Goal: Information Seeking & Learning: Learn about a topic

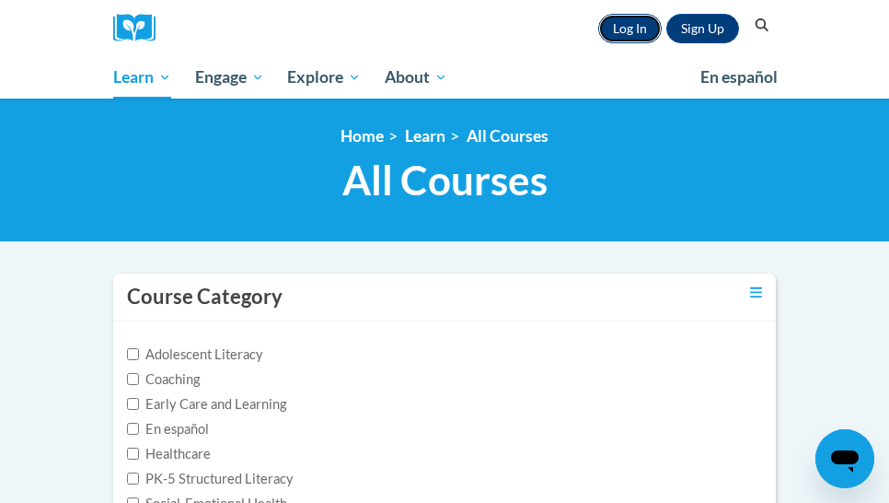
click at [630, 31] on link "Log In" at bounding box center [630, 28] width 64 height 29
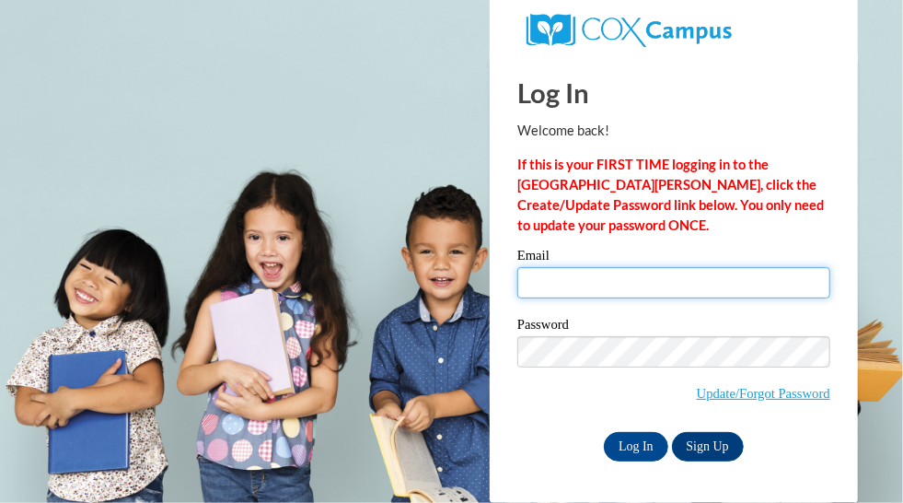
click at [669, 287] on input "Email" at bounding box center [673, 282] width 313 height 31
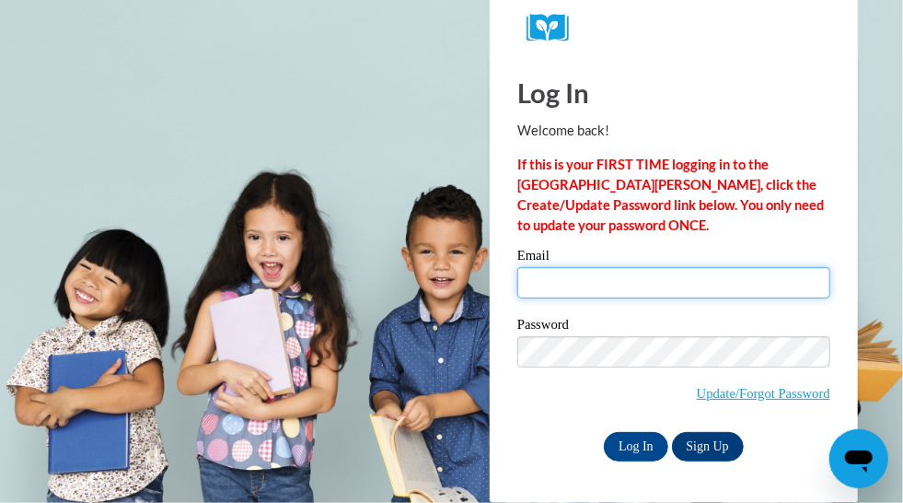
type input "jody.zirkelbach@rusd.org"
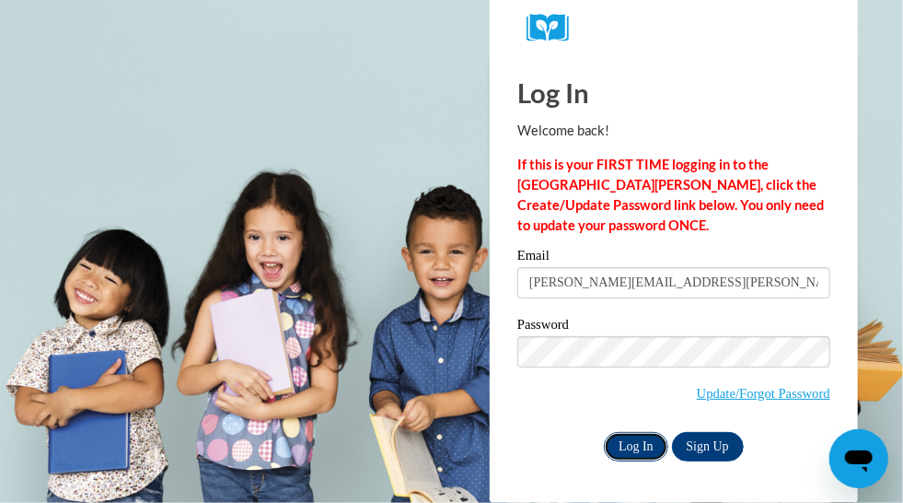
click at [633, 448] on input "Log In" at bounding box center [636, 446] width 64 height 29
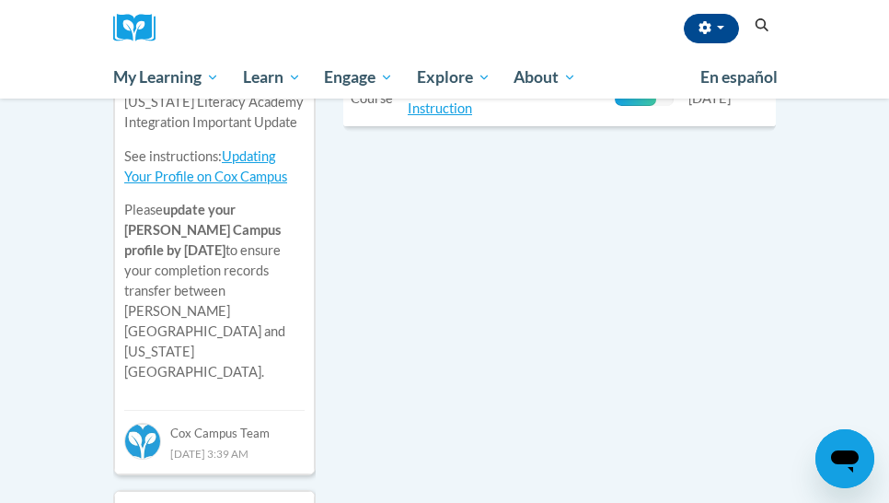
scroll to position [644, 0]
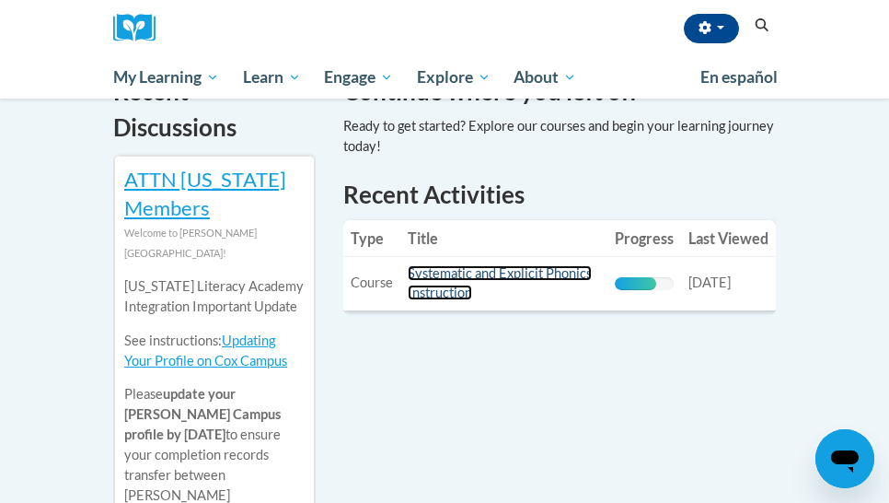
click at [449, 279] on link "Systematic and Explicit Phonics Instruction" at bounding box center [500, 282] width 184 height 35
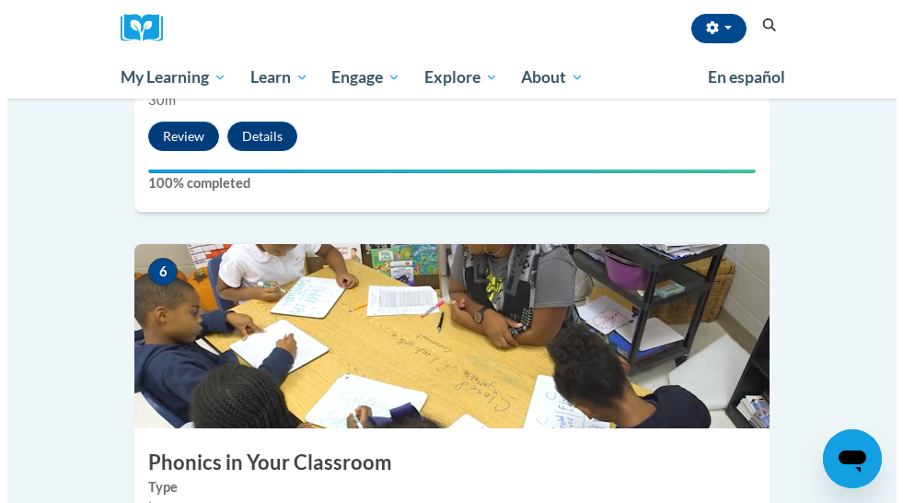
scroll to position [2854, 0]
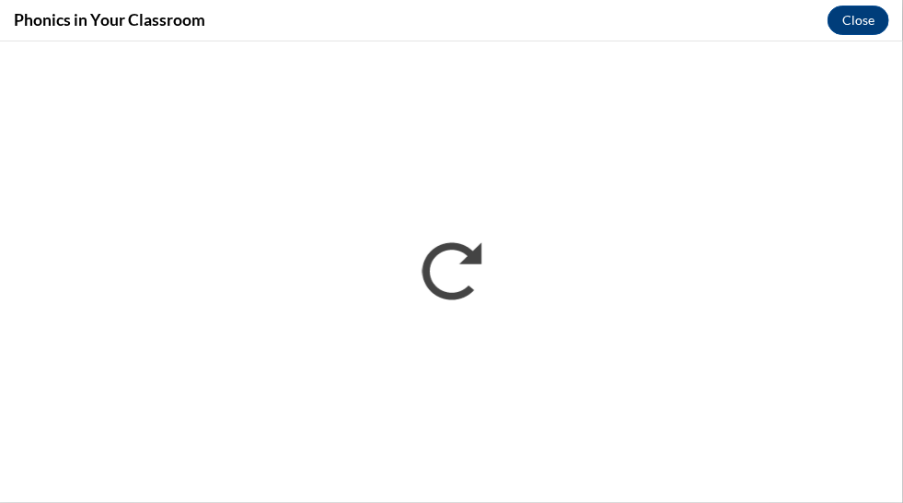
scroll to position [0, 0]
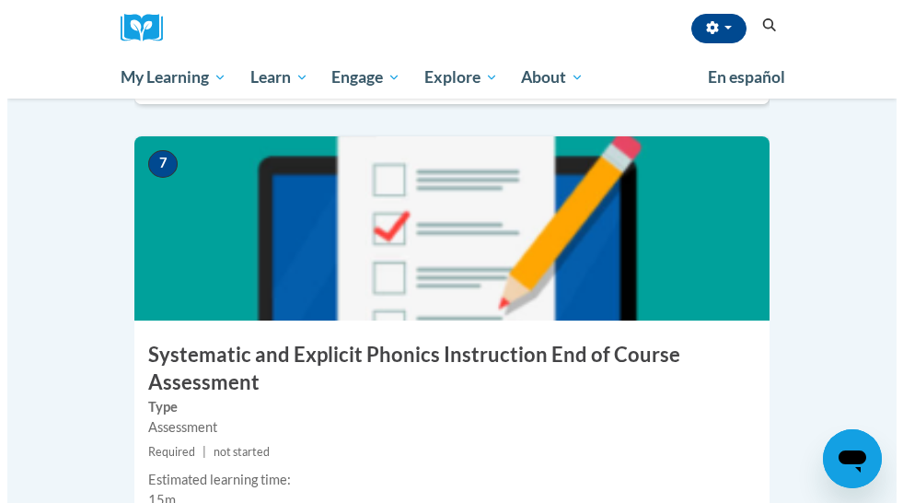
scroll to position [3406, 0]
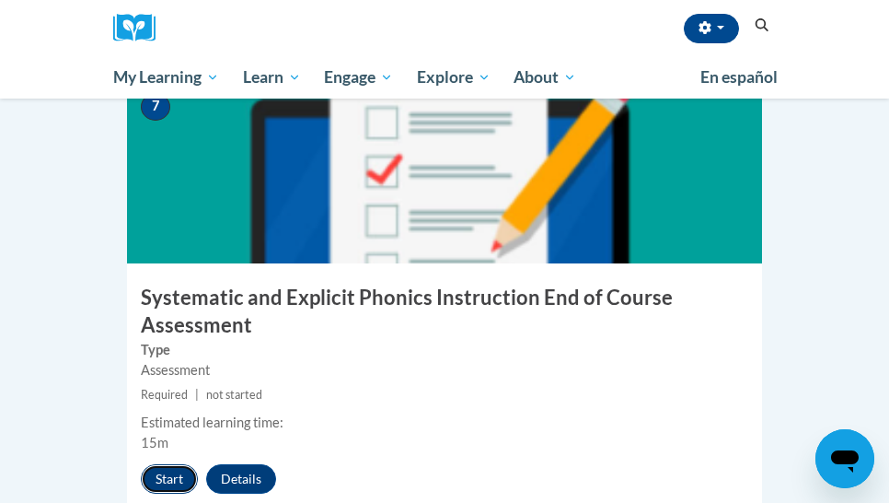
click at [155, 464] on button "Start" at bounding box center [169, 478] width 57 height 29
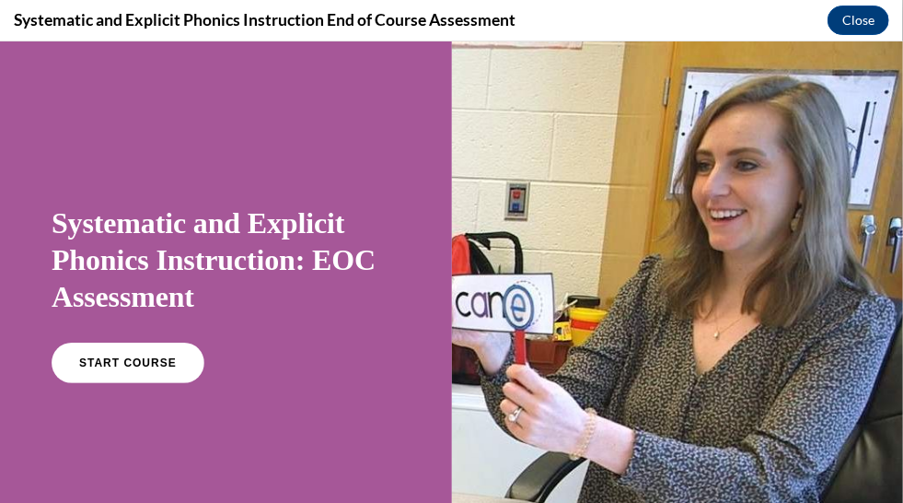
scroll to position [0, 0]
click at [165, 361] on span "START COURSE" at bounding box center [127, 362] width 102 height 14
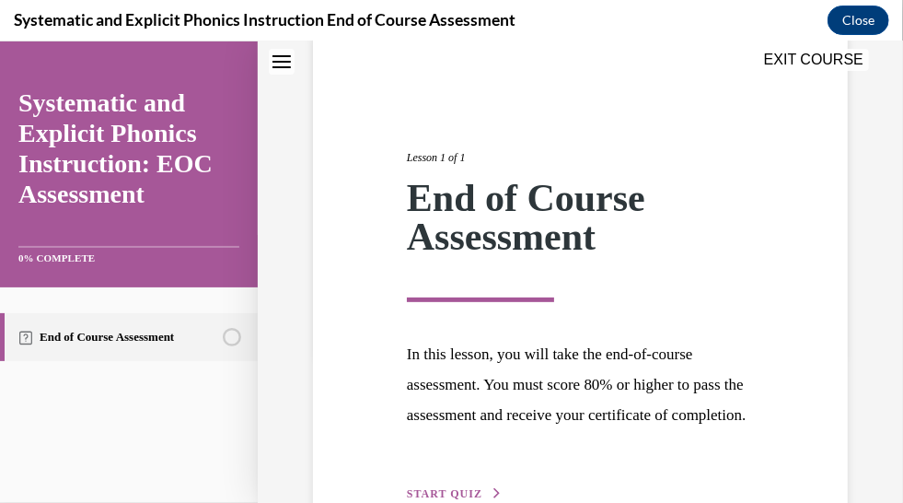
scroll to position [290, 0]
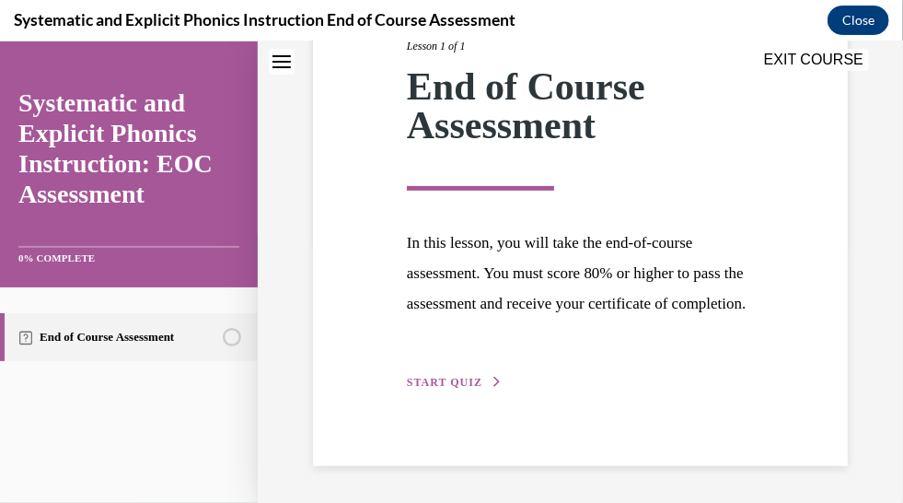
click at [471, 376] on span "START QUIZ" at bounding box center [444, 381] width 75 height 13
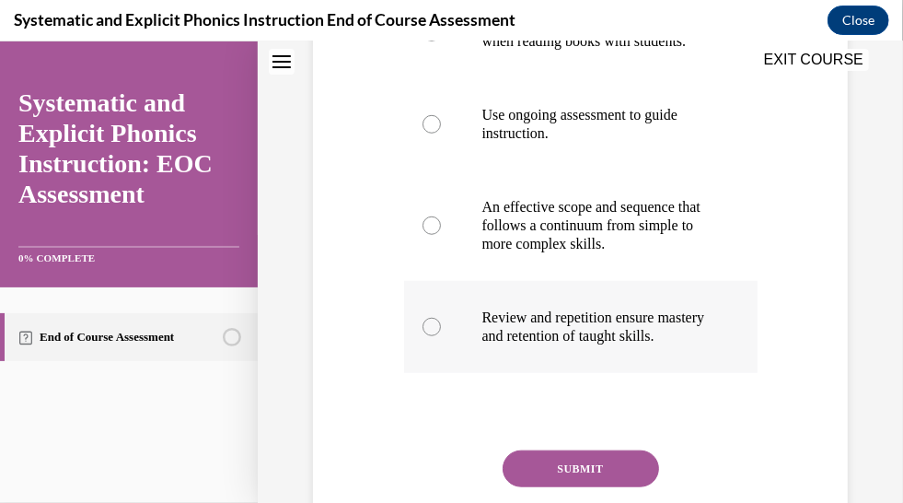
scroll to position [278, 0]
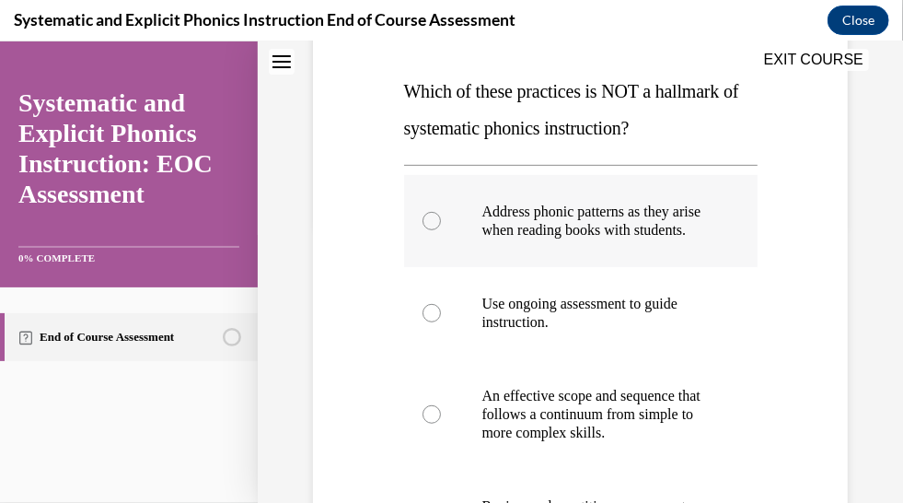
click at [423, 240] on div at bounding box center [580, 220] width 353 height 92
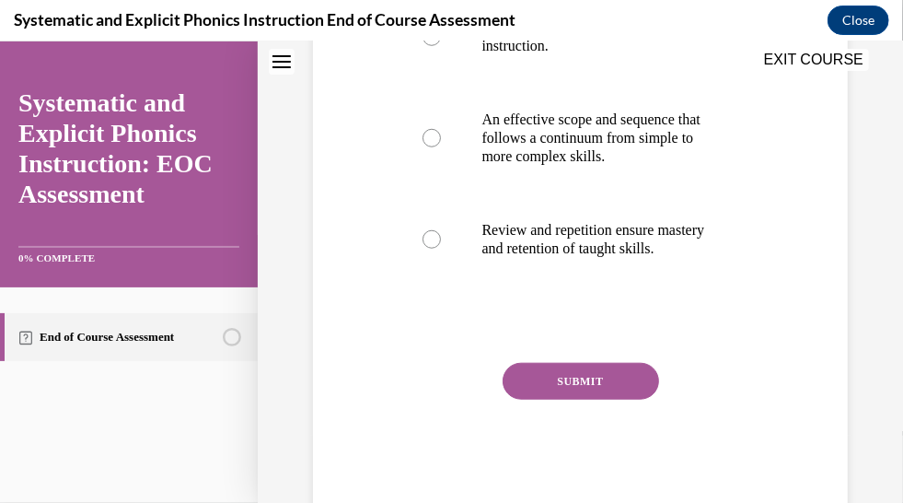
click at [558, 399] on button "SUBMIT" at bounding box center [581, 380] width 156 height 37
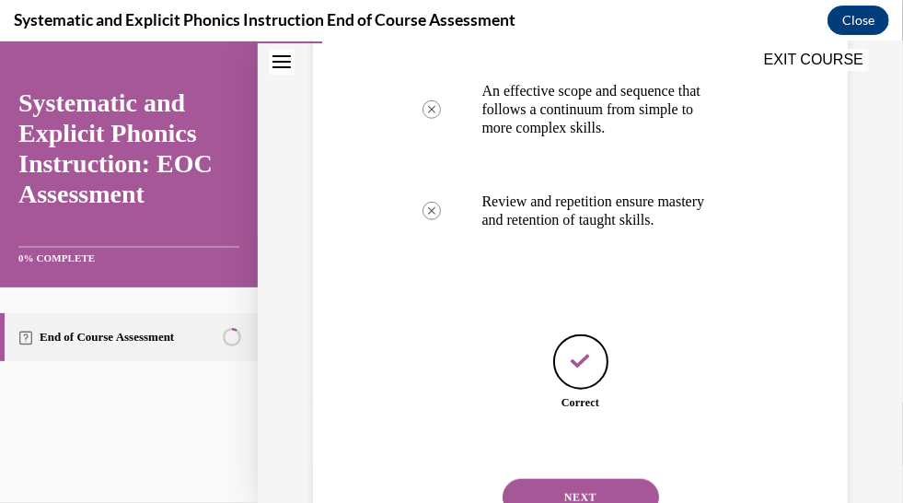
scroll to position [696, 0]
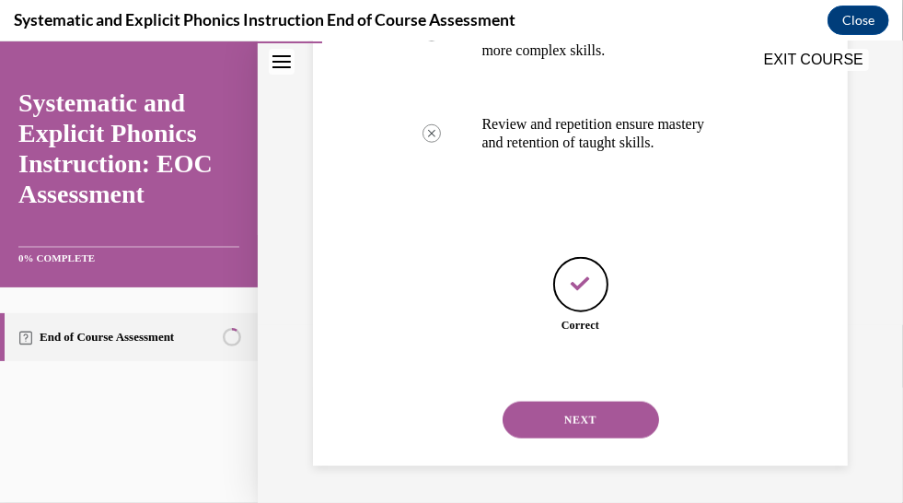
click at [574, 408] on button "NEXT" at bounding box center [581, 418] width 156 height 37
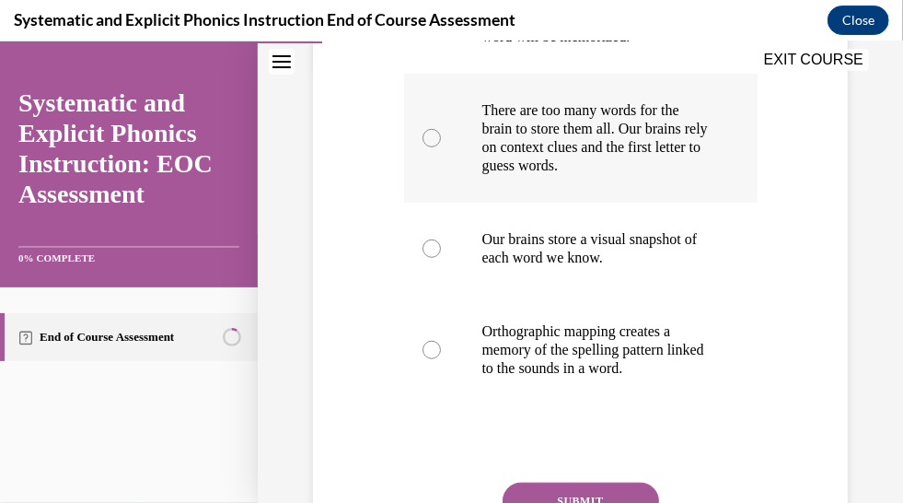
scroll to position [462, 0]
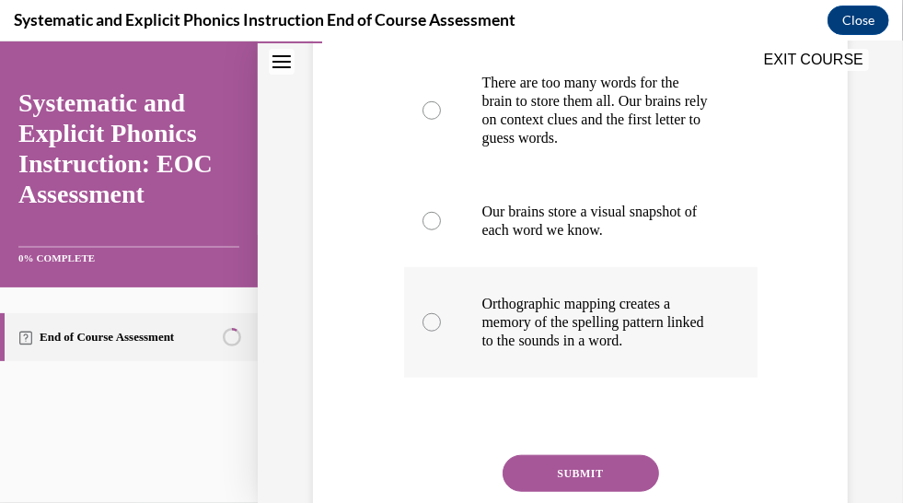
click at [448, 347] on div at bounding box center [580, 321] width 353 height 110
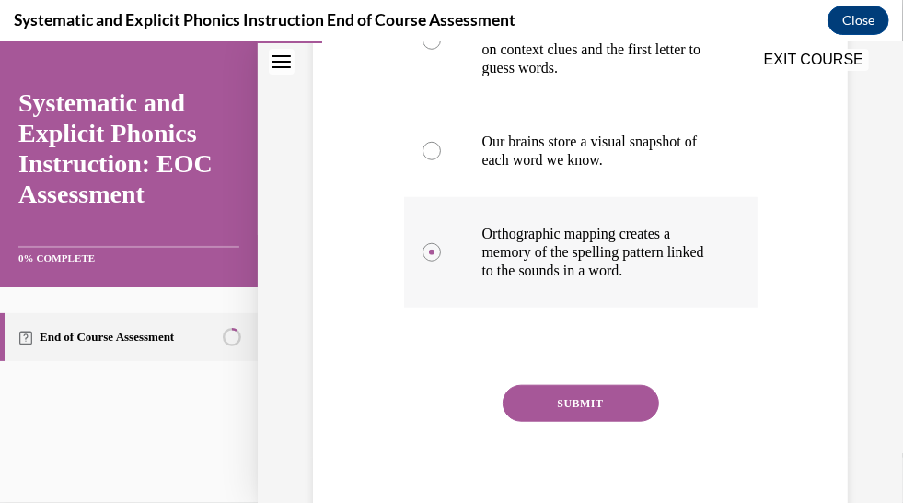
scroll to position [638, 0]
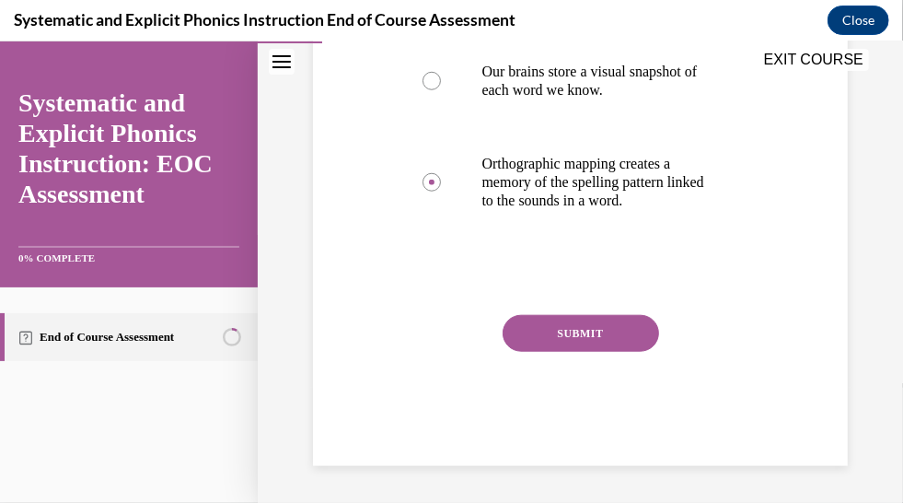
click at [569, 342] on button "SUBMIT" at bounding box center [581, 332] width 156 height 37
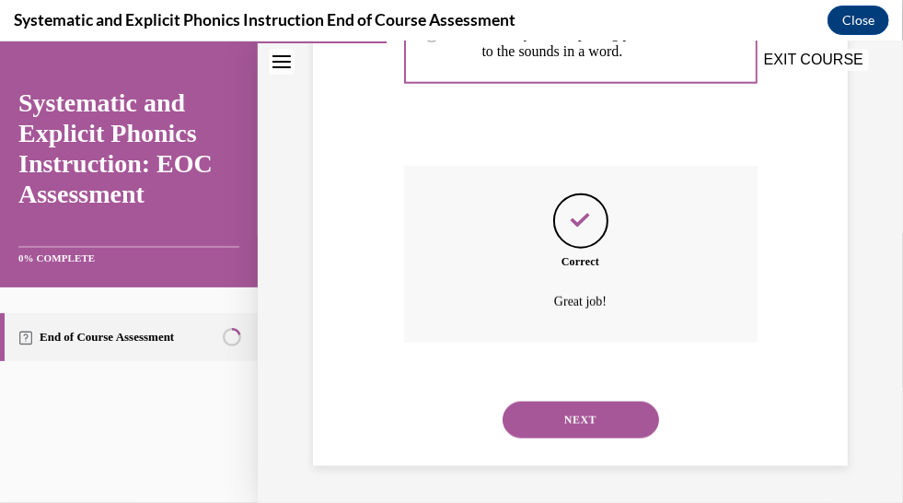
scroll to position [787, 0]
click at [551, 424] on button "NEXT" at bounding box center [581, 418] width 156 height 37
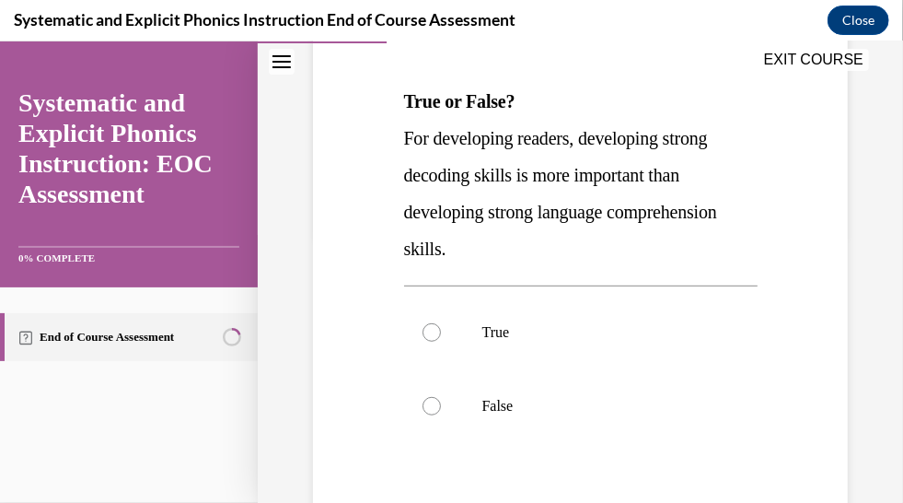
scroll to position [276, 0]
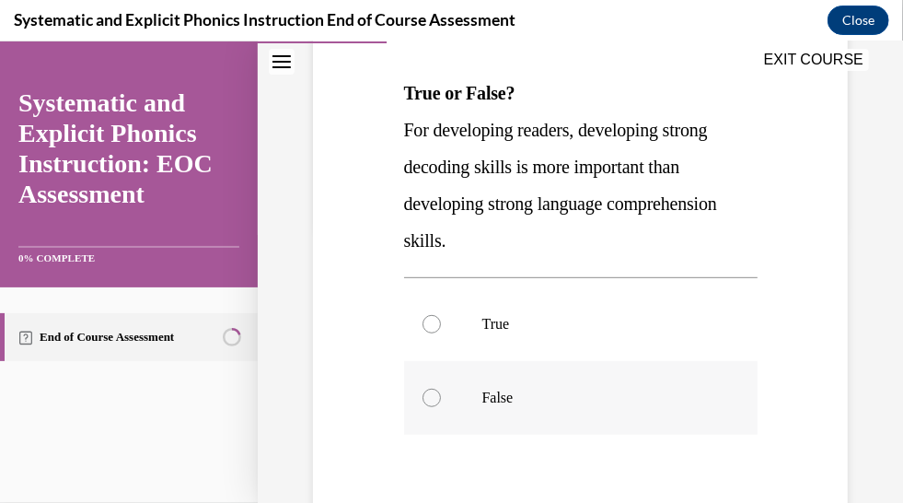
click at [518, 410] on div at bounding box center [580, 397] width 353 height 74
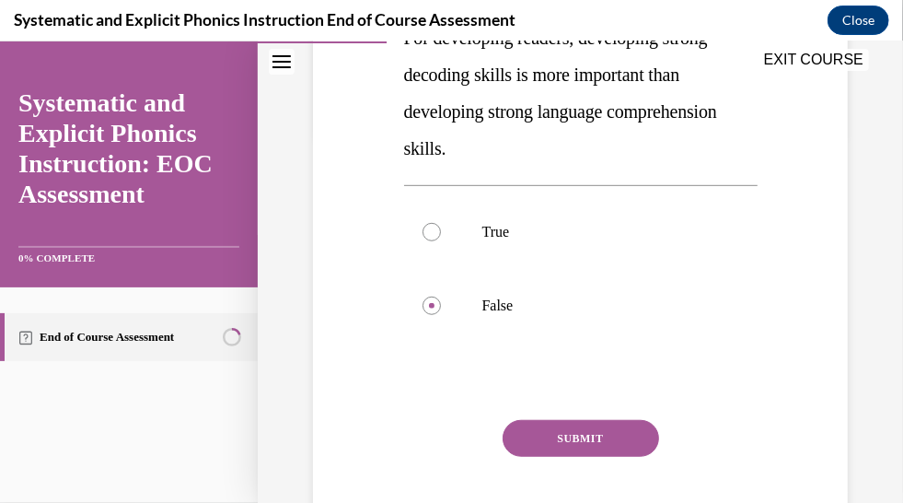
click at [526, 422] on button "SUBMIT" at bounding box center [581, 437] width 156 height 37
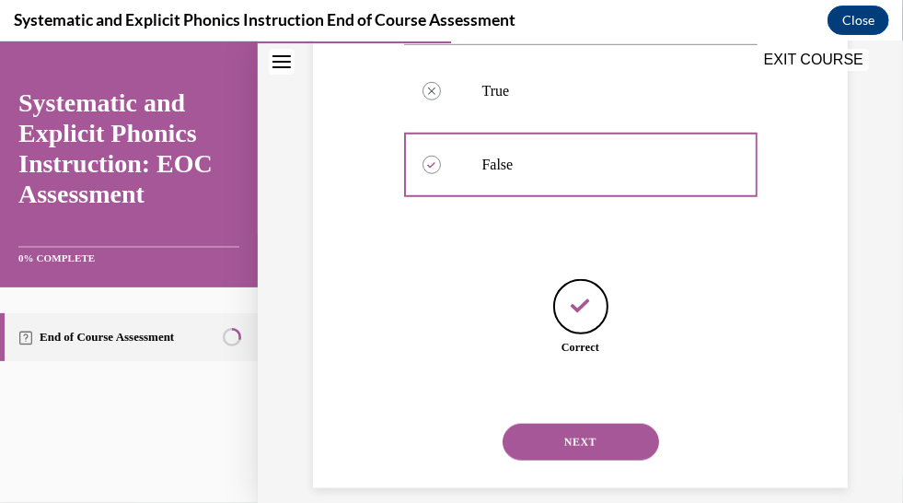
scroll to position [530, 0]
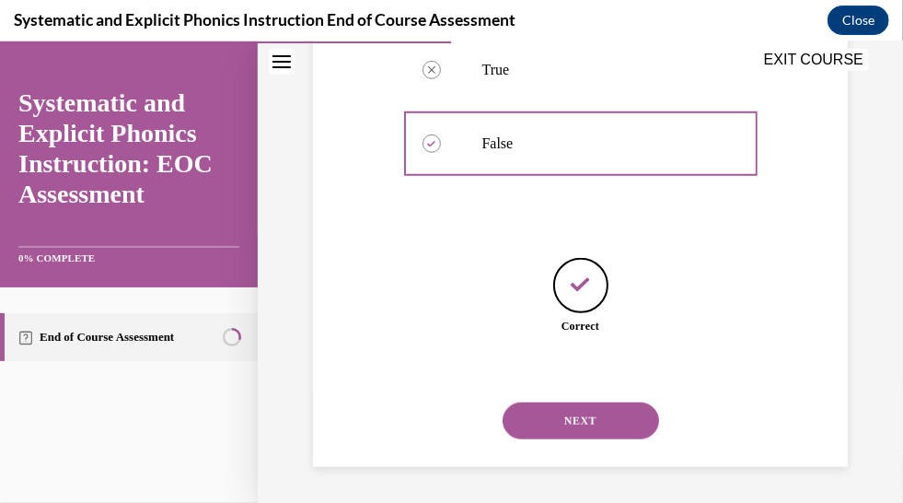
click at [527, 421] on button "NEXT" at bounding box center [581, 419] width 156 height 37
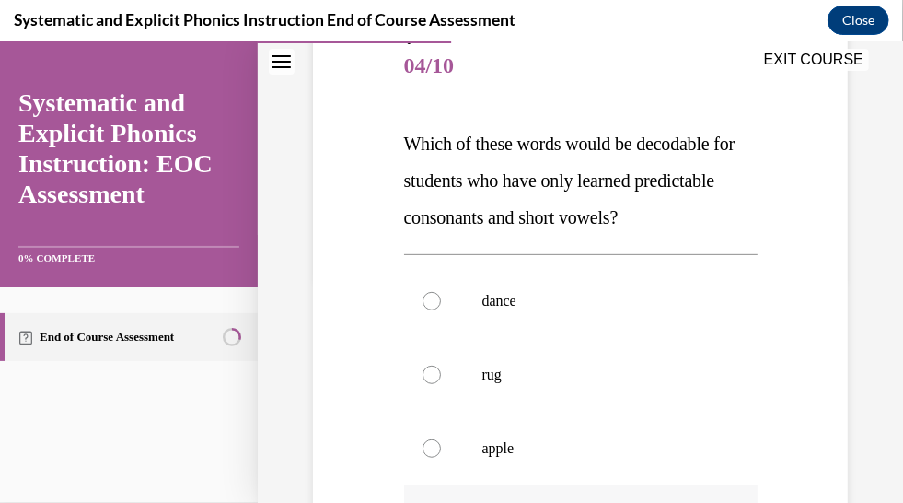
scroll to position [185, 0]
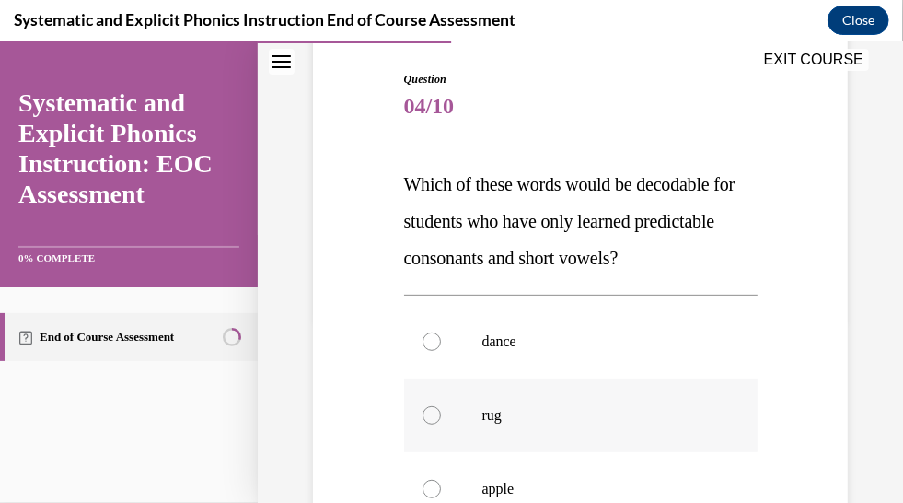
click at [423, 409] on div at bounding box center [432, 414] width 18 height 18
click at [428, 337] on div at bounding box center [432, 340] width 18 height 18
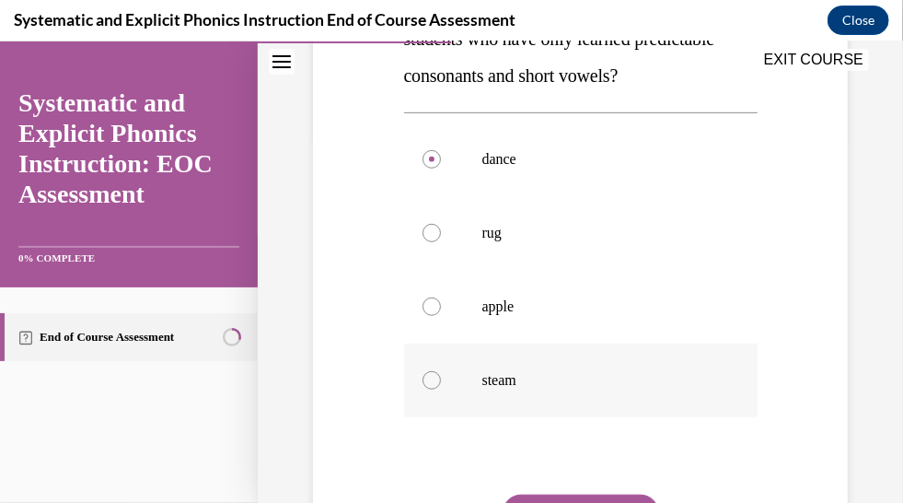
scroll to position [369, 0]
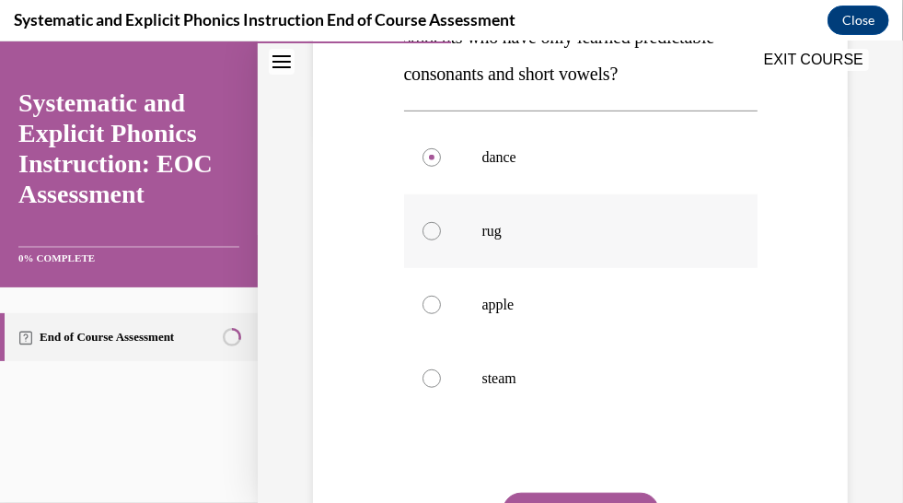
click at [435, 226] on div at bounding box center [432, 230] width 18 height 18
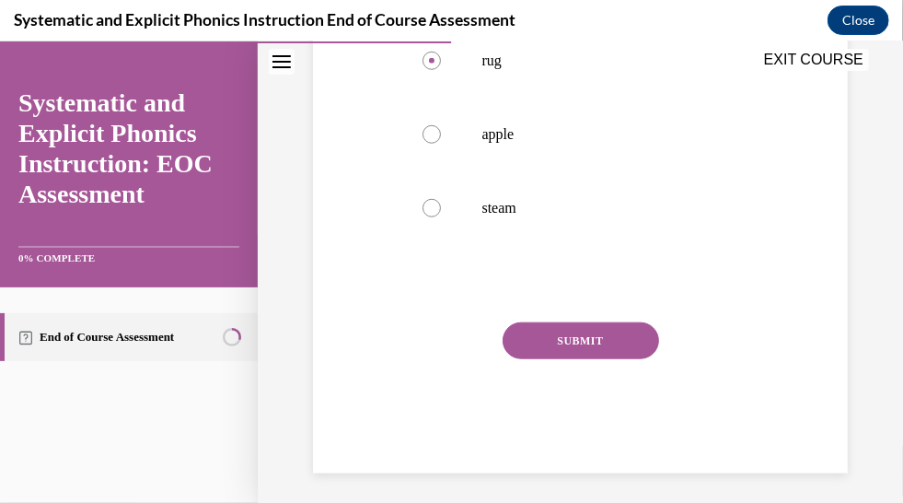
scroll to position [546, 0]
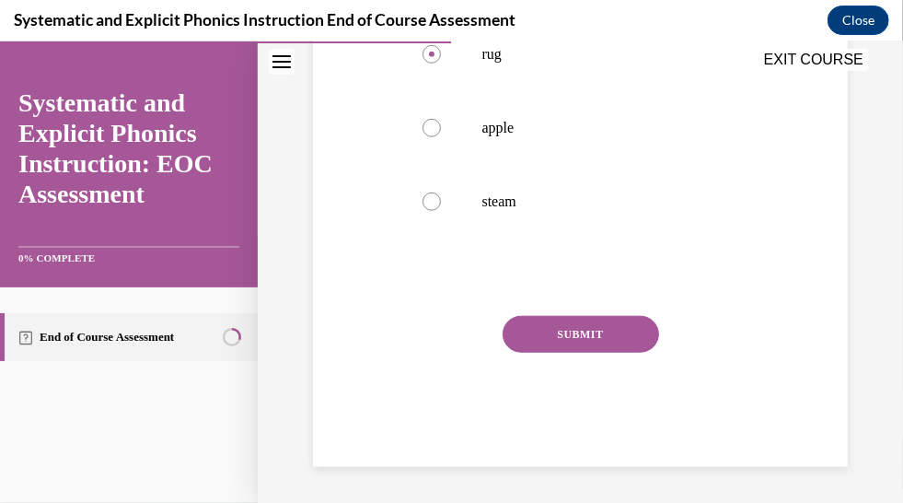
click at [595, 331] on button "SUBMIT" at bounding box center [581, 333] width 156 height 37
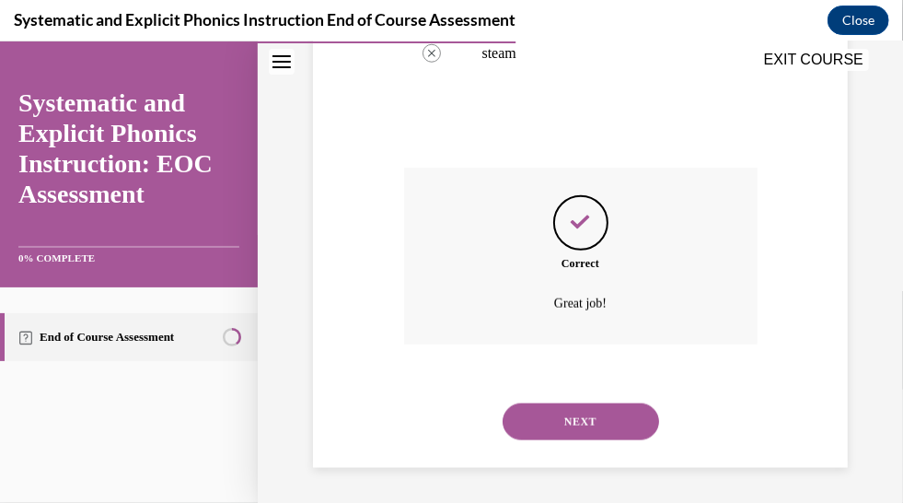
scroll to position [695, 0]
click at [558, 426] on button "NEXT" at bounding box center [581, 419] width 156 height 37
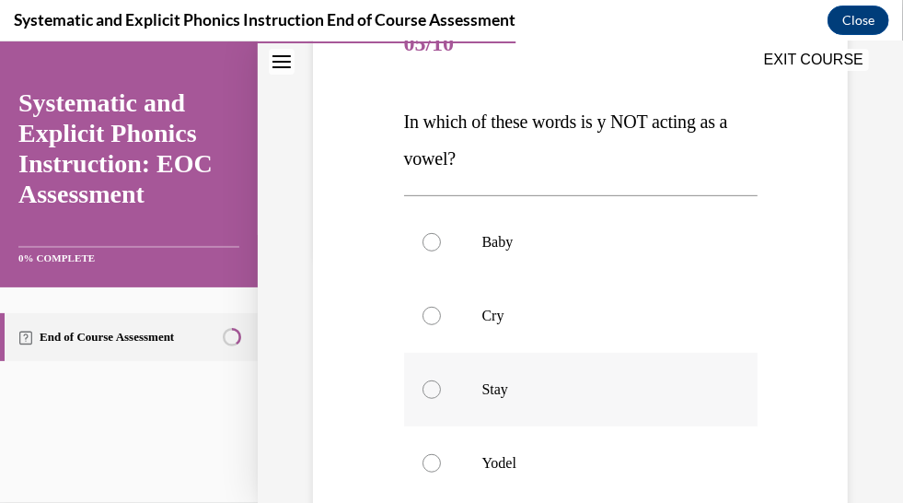
scroll to position [276, 0]
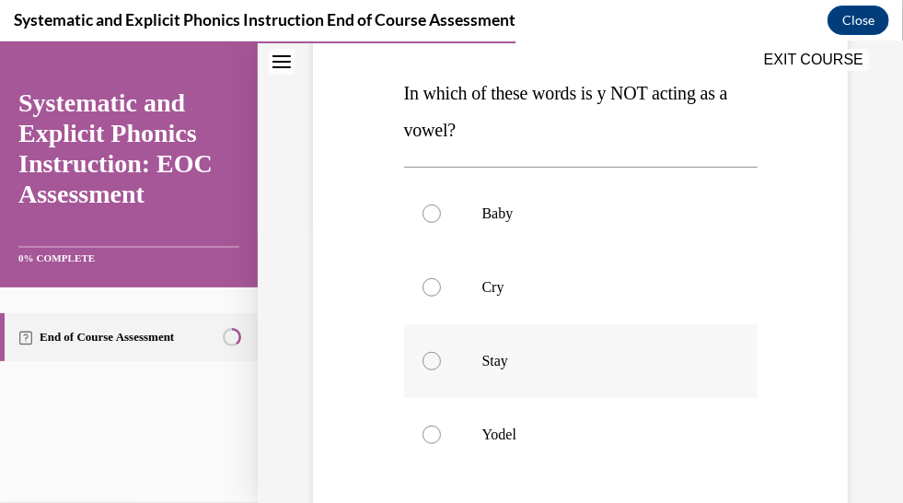
click at [534, 422] on div at bounding box center [580, 434] width 353 height 74
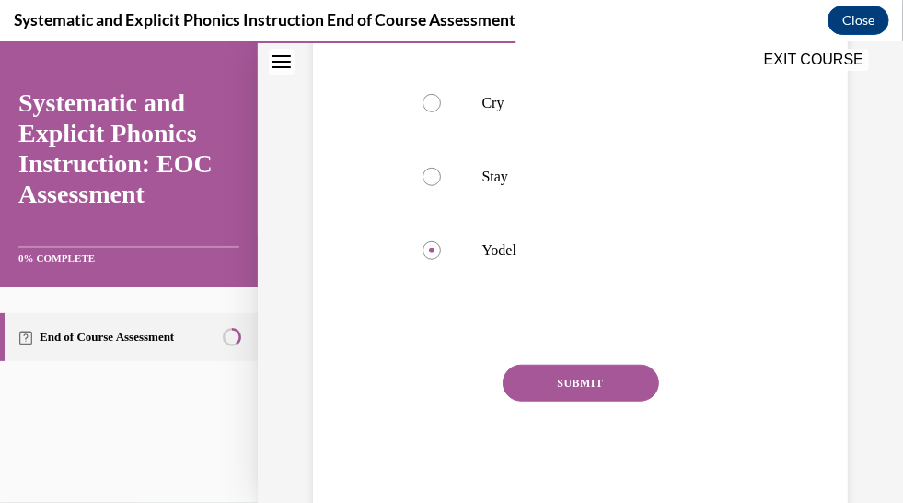
click at [534, 385] on button "SUBMIT" at bounding box center [581, 382] width 156 height 37
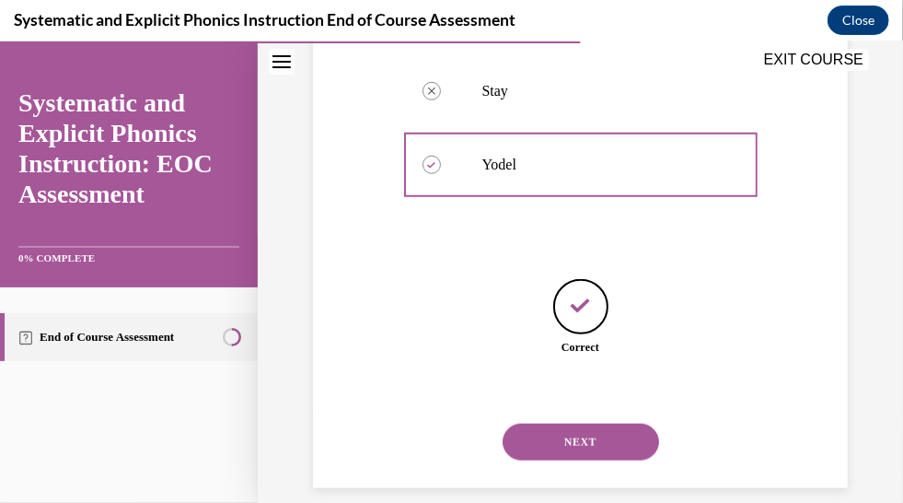
scroll to position [567, 0]
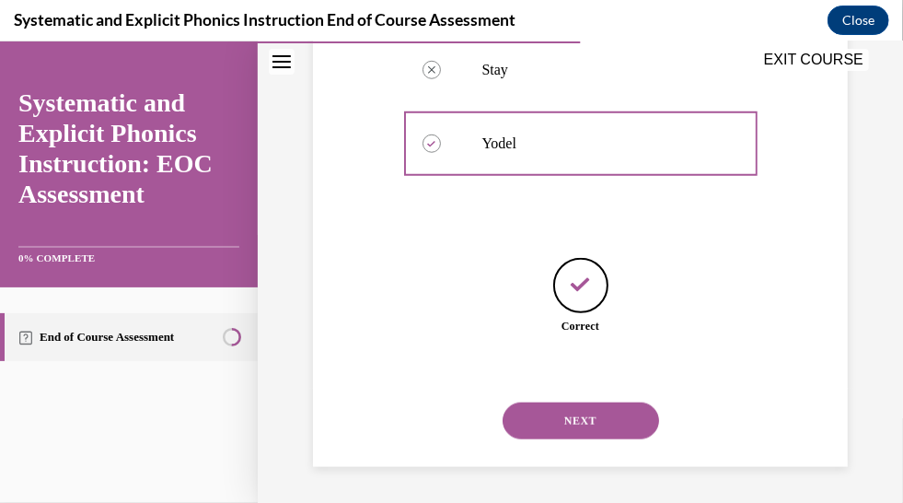
click at [538, 411] on button "NEXT" at bounding box center [581, 419] width 156 height 37
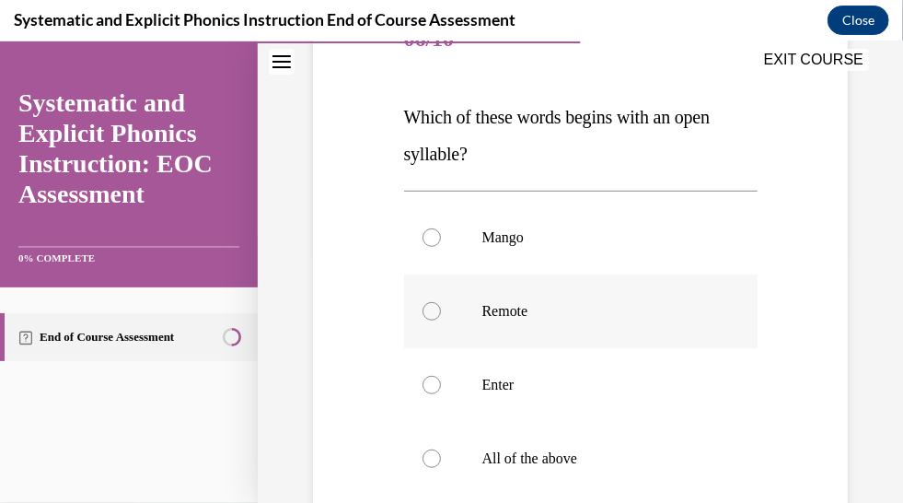
scroll to position [276, 0]
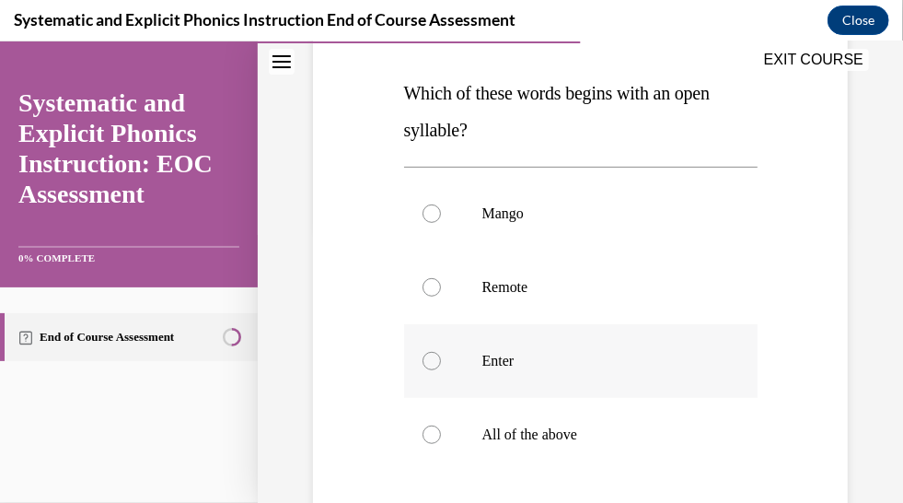
click at [526, 363] on p "Enter" at bounding box center [596, 360] width 229 height 18
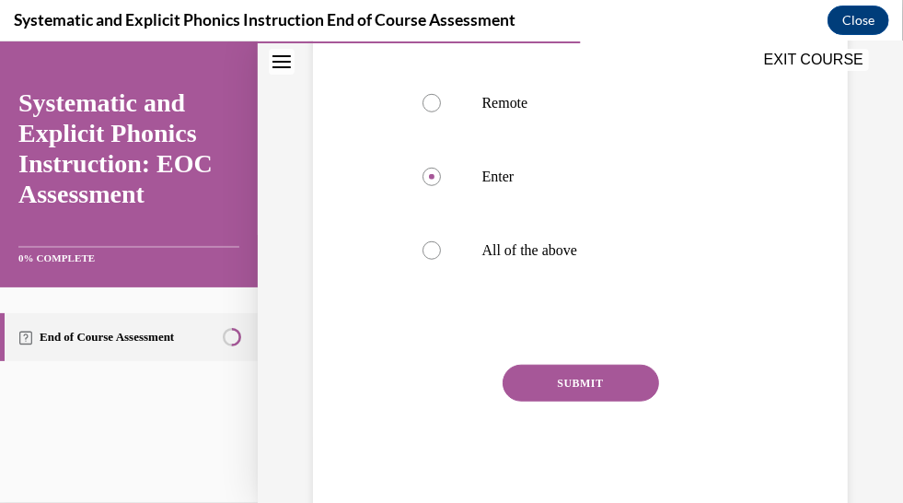
click at [559, 386] on button "SUBMIT" at bounding box center [581, 382] width 156 height 37
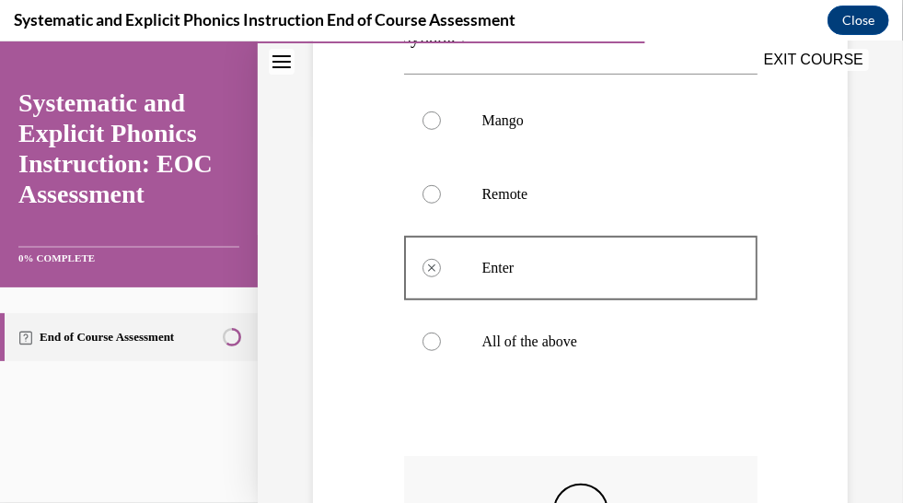
scroll to position [290, 0]
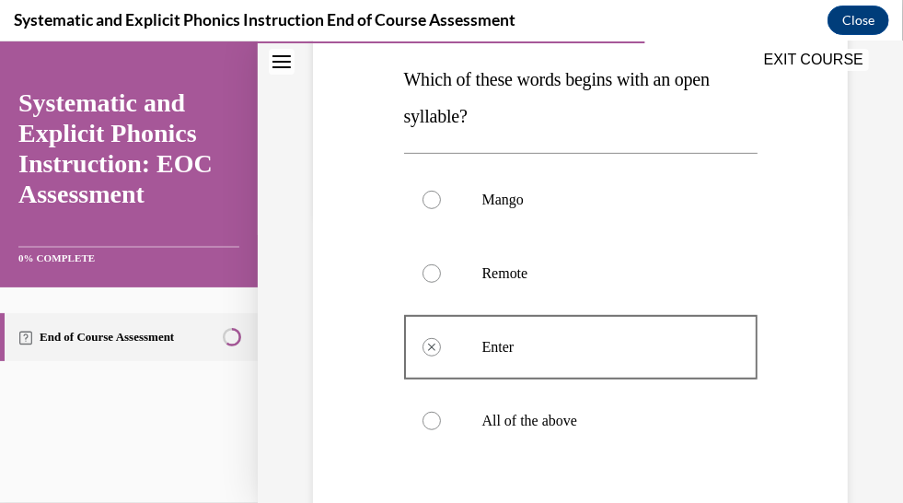
click at [486, 281] on div at bounding box center [580, 273] width 353 height 74
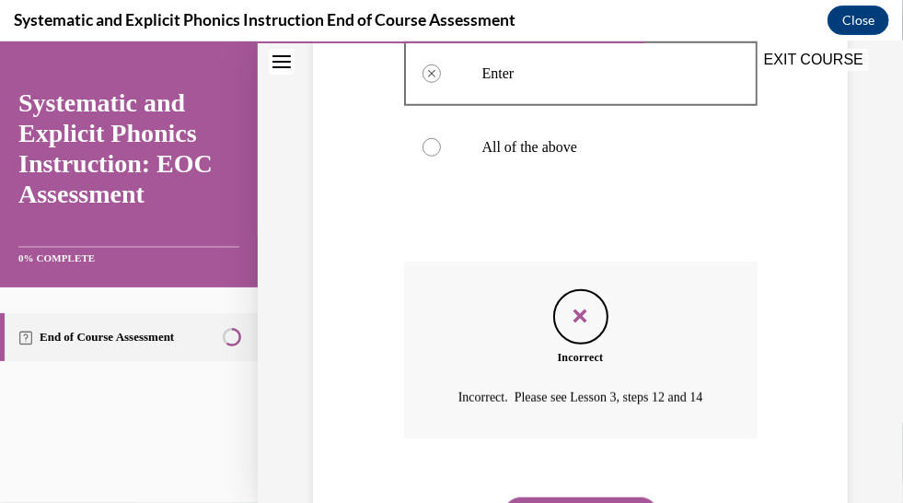
scroll to position [658, 0]
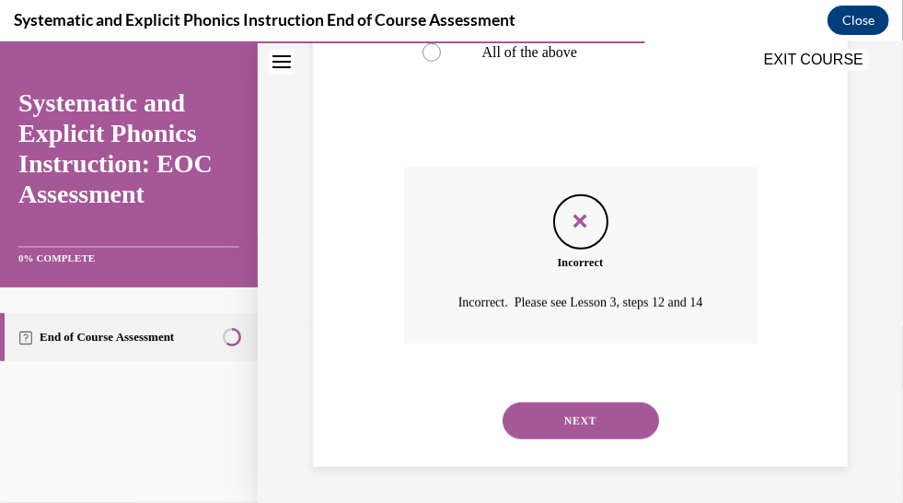
click at [579, 415] on button "NEXT" at bounding box center [581, 419] width 156 height 37
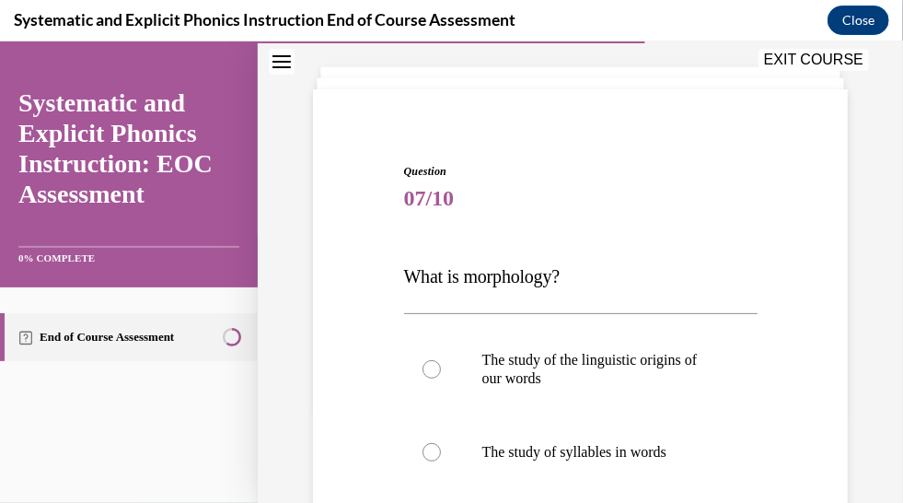
scroll to position [185, 0]
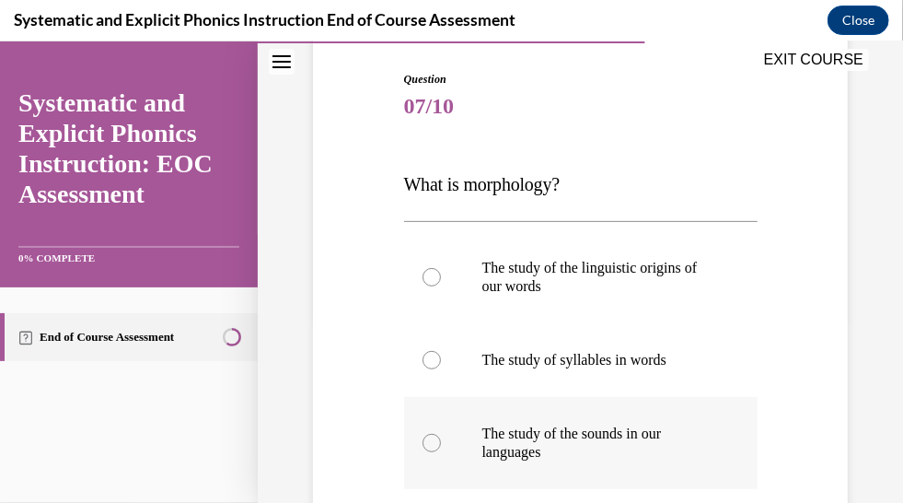
click at [435, 435] on div at bounding box center [432, 442] width 18 height 18
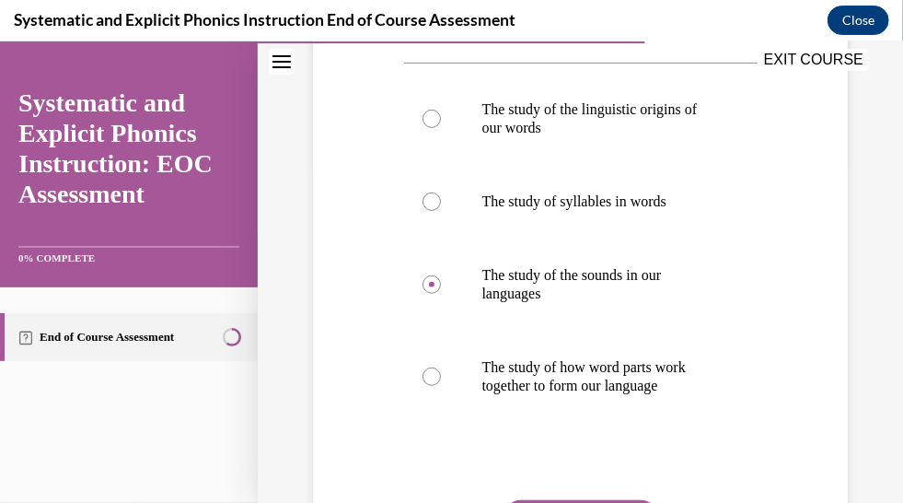
scroll to position [527, 0]
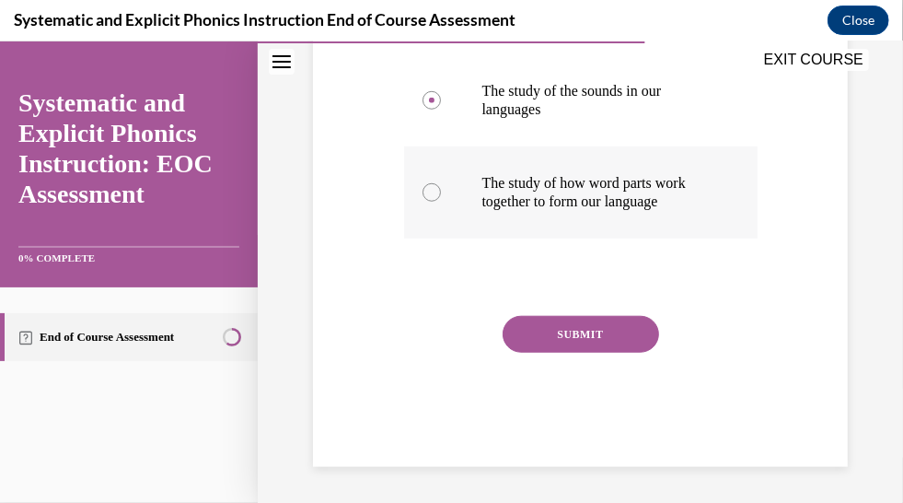
click at [457, 198] on div at bounding box center [580, 191] width 353 height 92
click at [543, 330] on button "SUBMIT" at bounding box center [581, 333] width 156 height 37
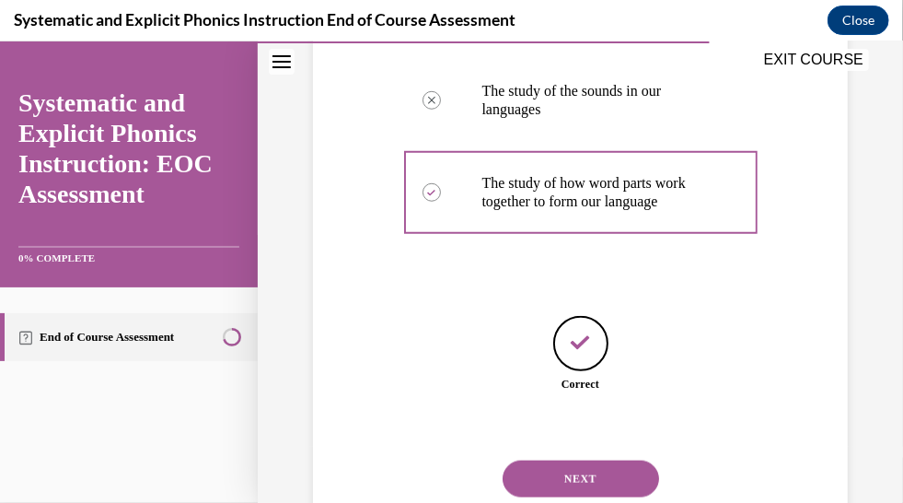
scroll to position [585, 0]
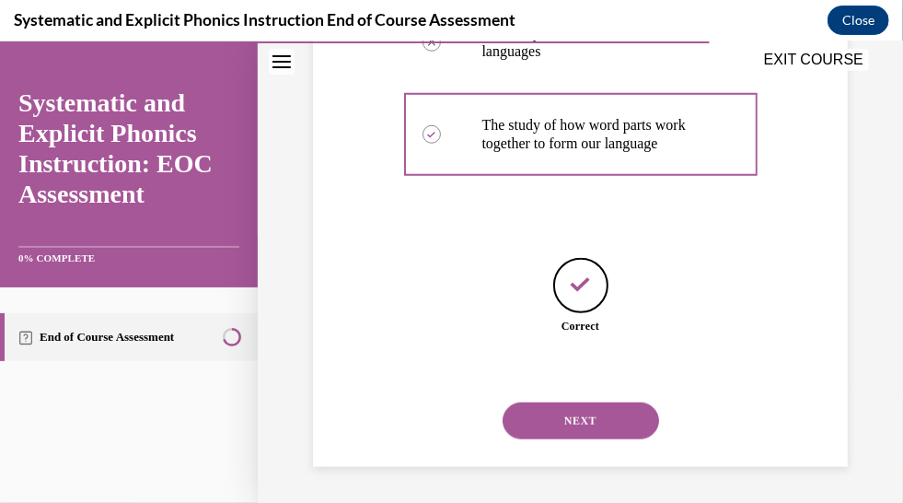
click at [542, 411] on button "NEXT" at bounding box center [581, 419] width 156 height 37
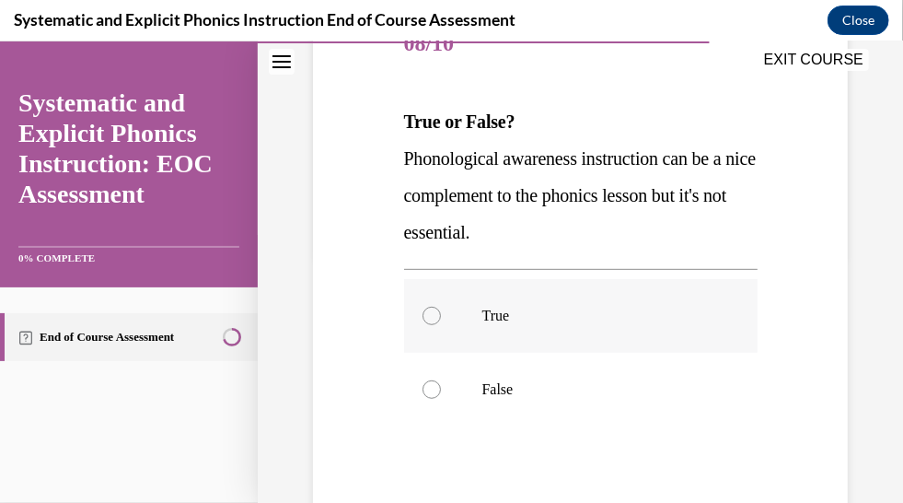
scroll to position [276, 0]
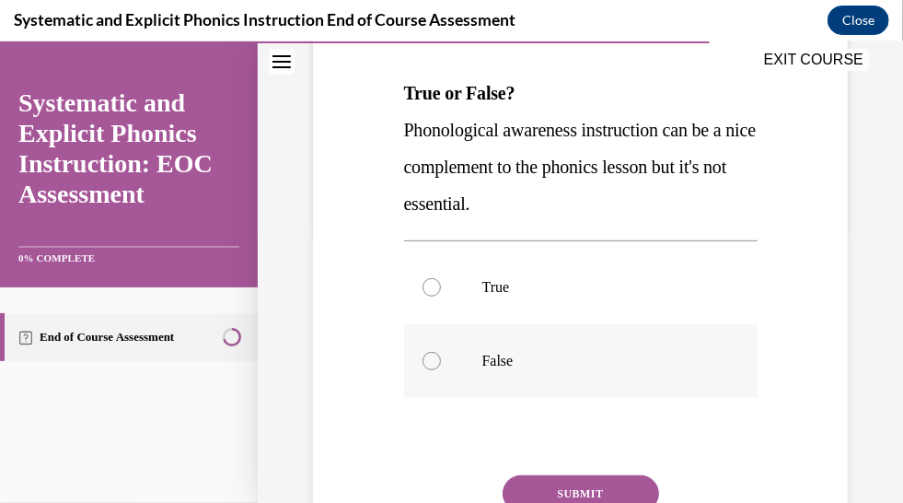
click at [542, 379] on div at bounding box center [580, 360] width 353 height 74
click at [565, 482] on button "SUBMIT" at bounding box center [581, 492] width 156 height 37
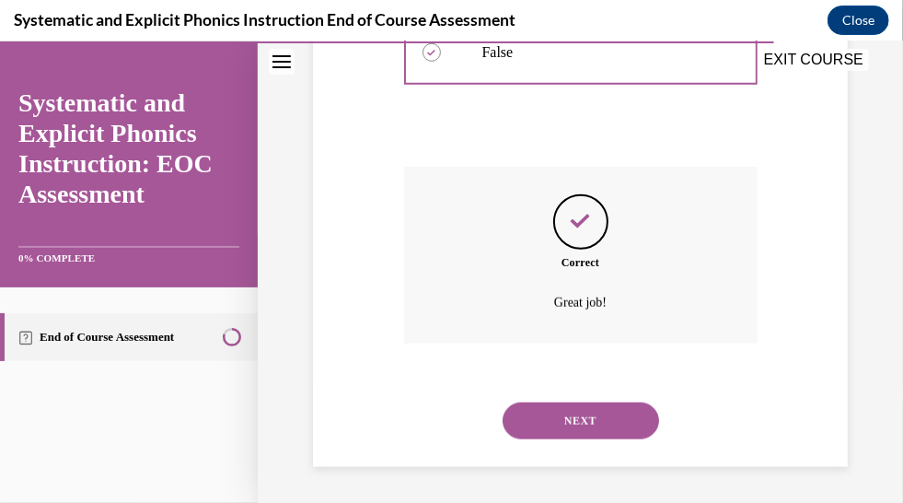
click at [563, 423] on button "NEXT" at bounding box center [581, 419] width 156 height 37
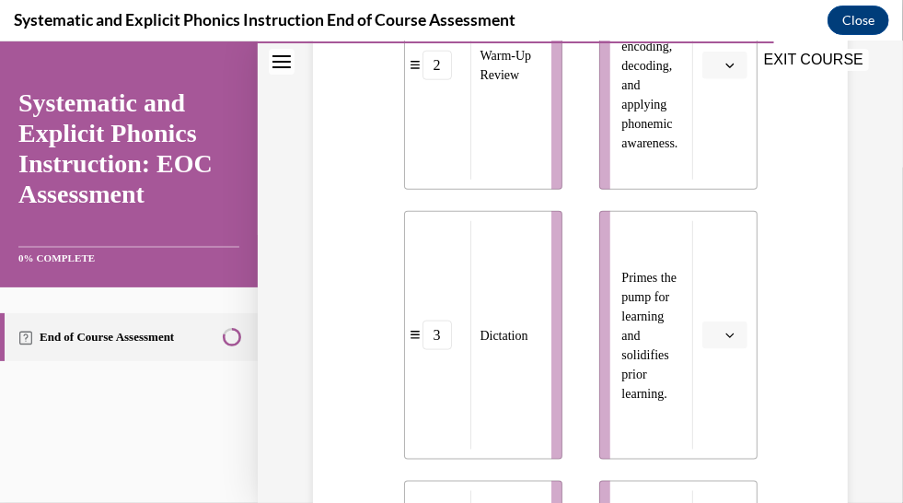
scroll to position [834, 0]
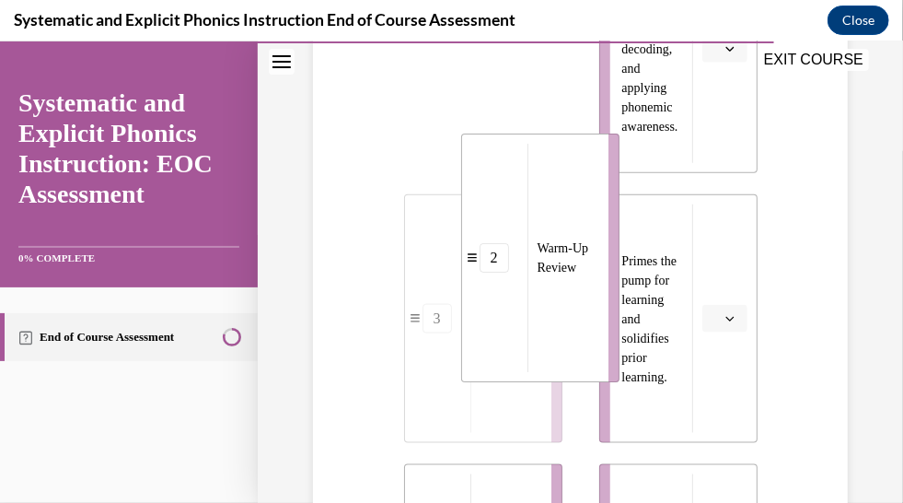
drag, startPoint x: 548, startPoint y: 171, endPoint x: 605, endPoint y: 381, distance: 217.5
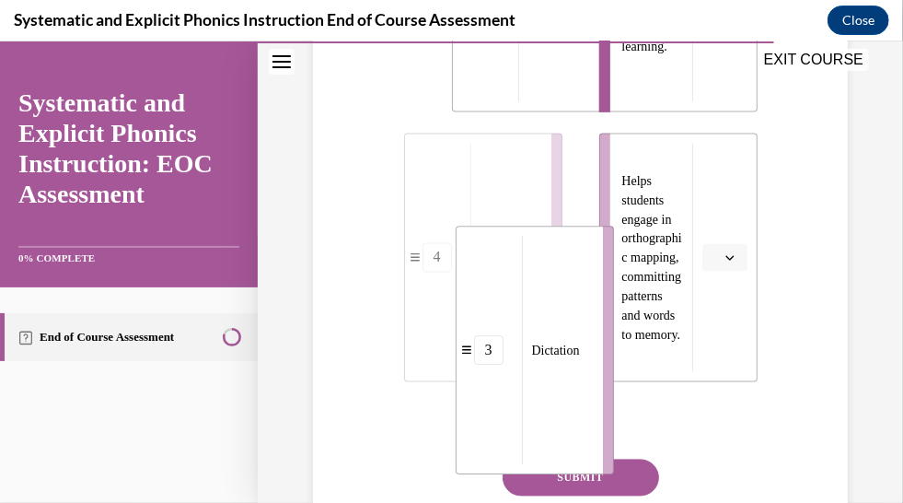
scroll to position [1169, 0]
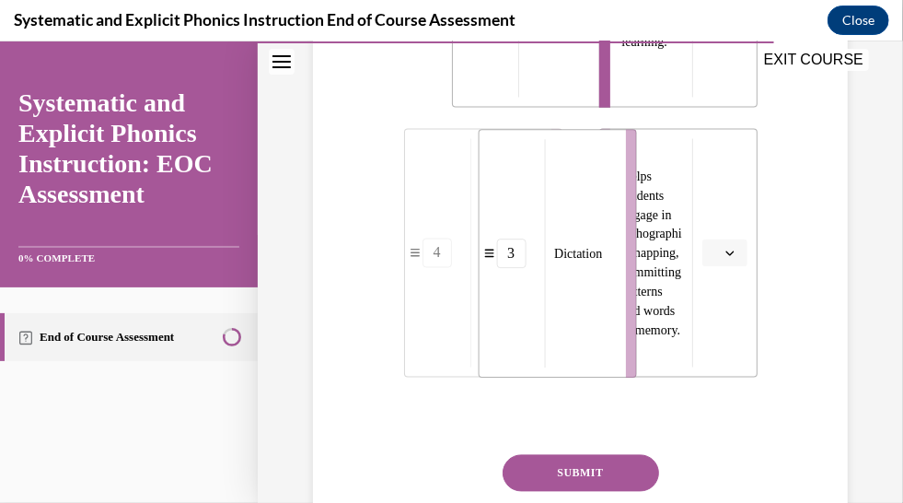
drag, startPoint x: 554, startPoint y: 112, endPoint x: 628, endPoint y: 309, distance: 210.3
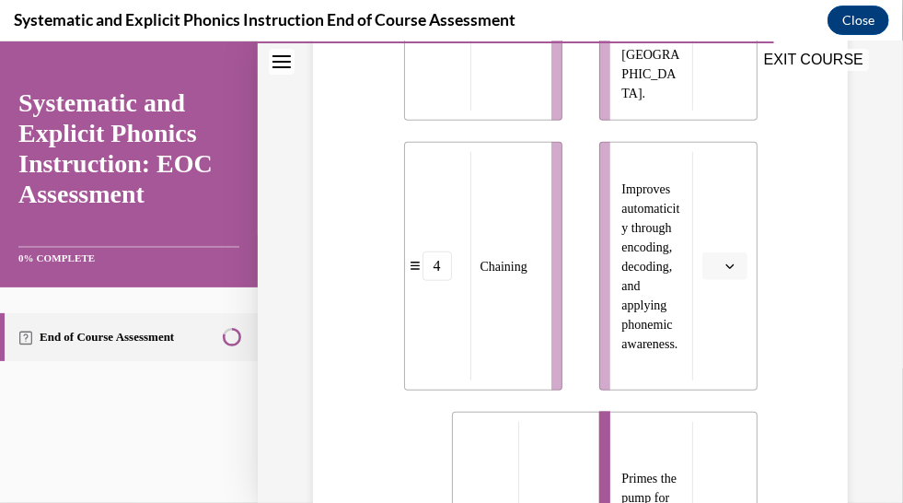
scroll to position [525, 0]
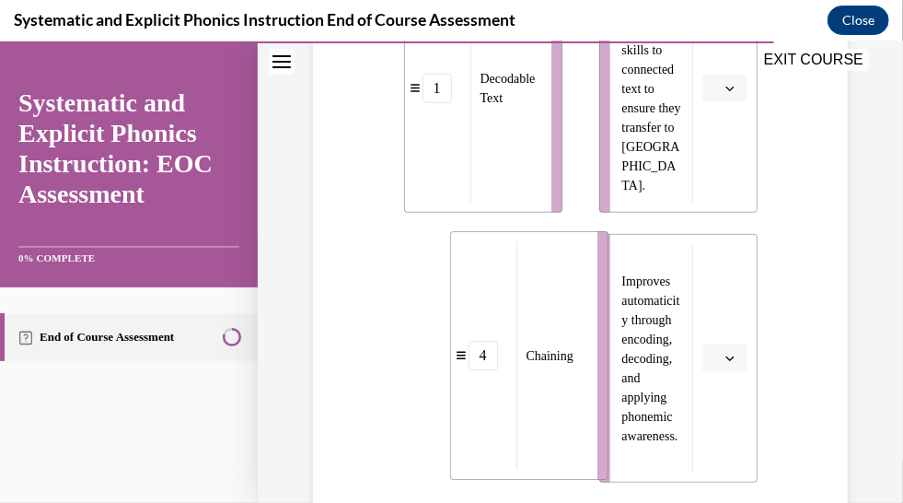
drag, startPoint x: 548, startPoint y: 352, endPoint x: 594, endPoint y: 349, distance: 46.1
click at [594, 349] on li "4 Chaining" at bounding box center [529, 354] width 158 height 249
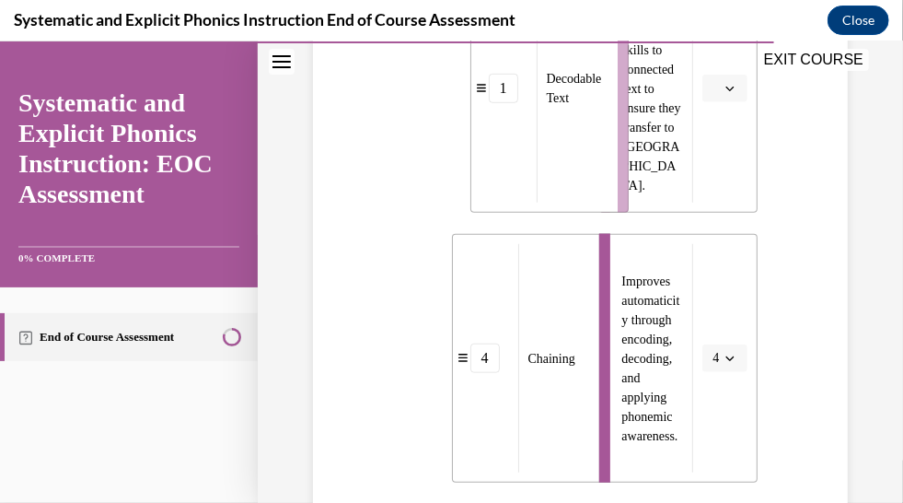
drag, startPoint x: 552, startPoint y: 206, endPoint x: 619, endPoint y: 206, distance: 66.3
click at [619, 206] on li "1 Decodable Text" at bounding box center [549, 87] width 158 height 249
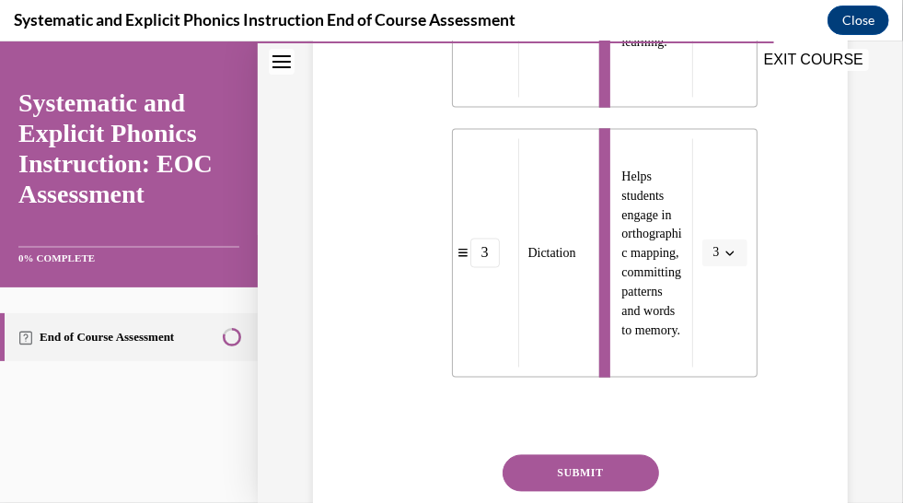
scroll to position [1346, 0]
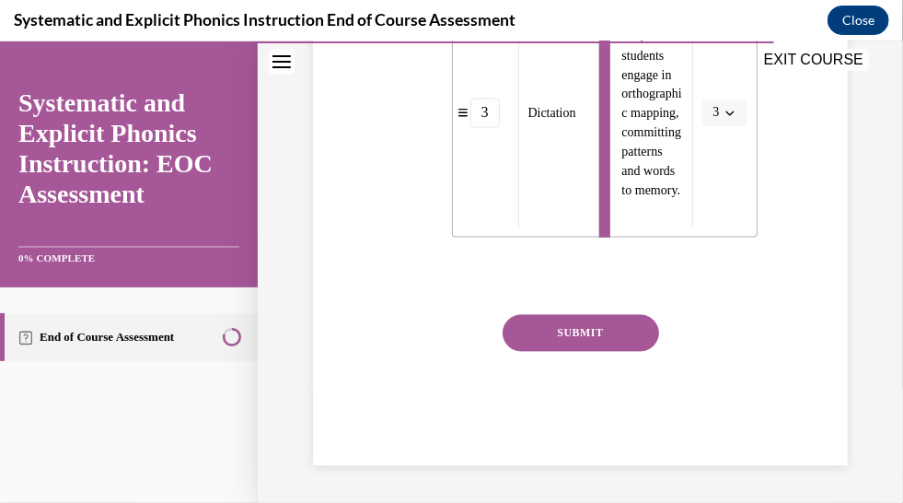
click at [576, 337] on button "SUBMIT" at bounding box center [581, 332] width 156 height 37
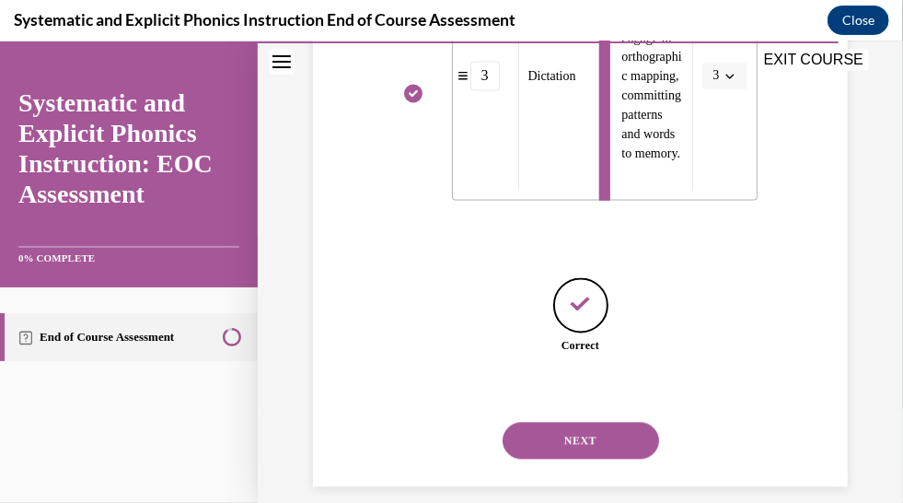
scroll to position [1403, 0]
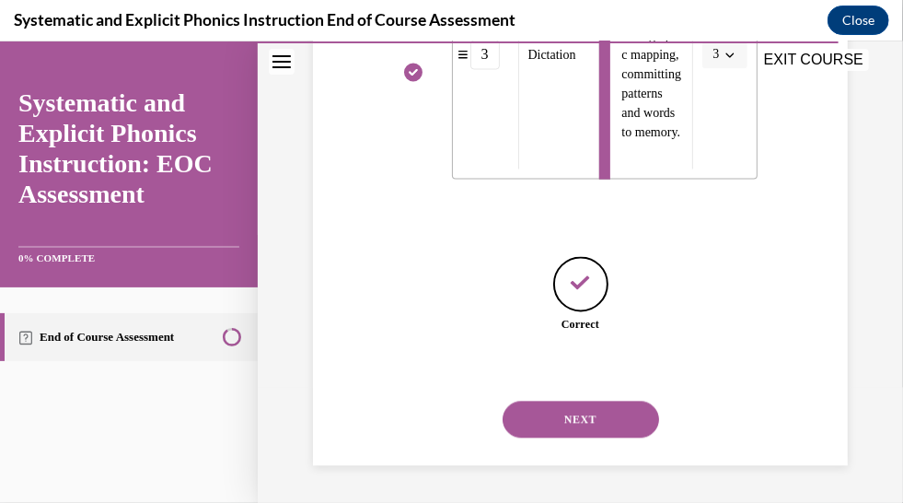
click at [543, 414] on button "NEXT" at bounding box center [581, 418] width 156 height 37
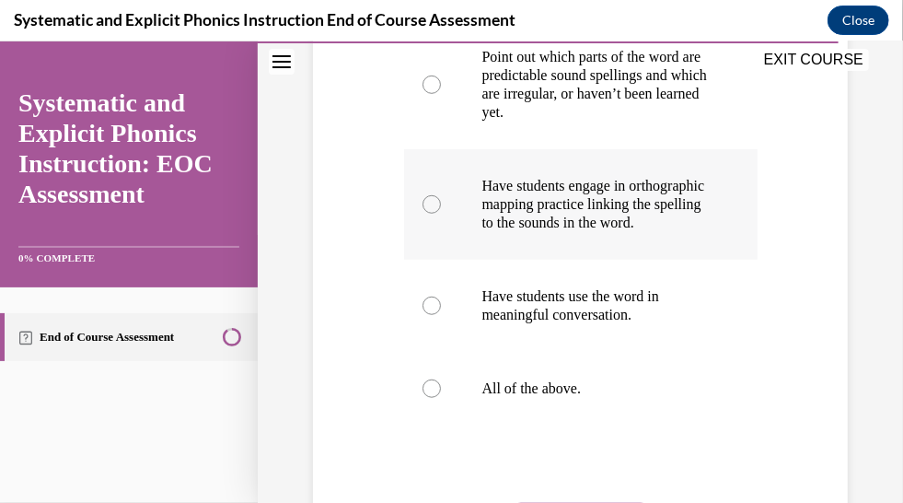
scroll to position [554, 0]
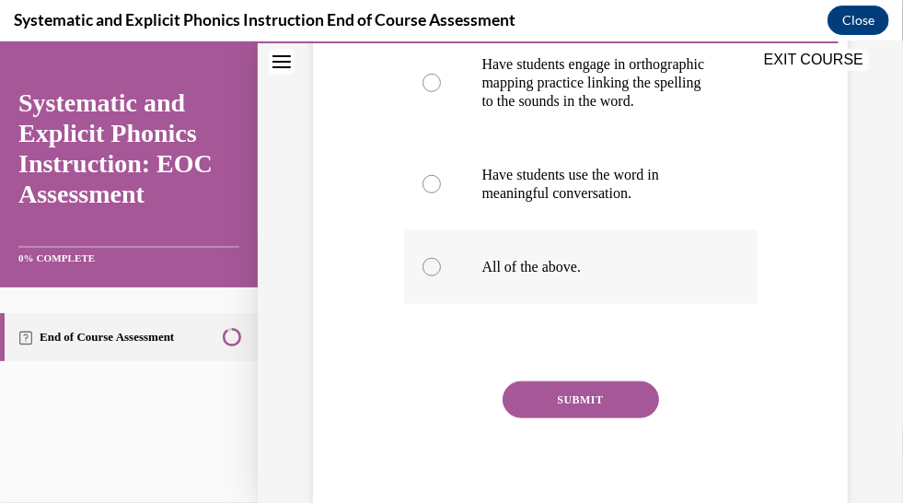
click at [435, 275] on div at bounding box center [432, 266] width 18 height 18
click at [587, 409] on button "SUBMIT" at bounding box center [581, 398] width 156 height 37
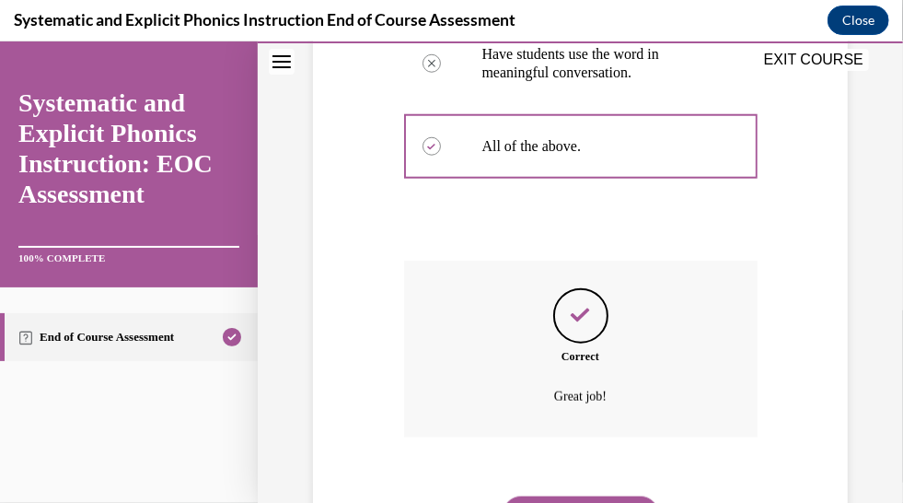
scroll to position [787, 0]
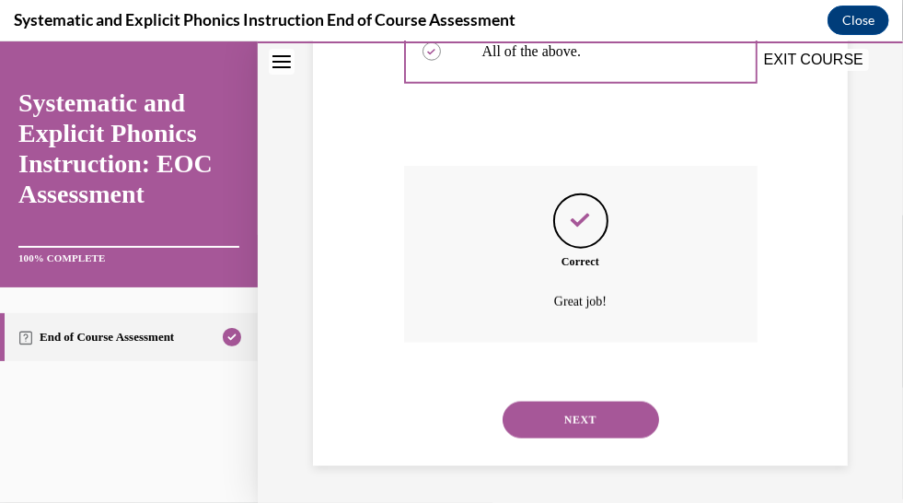
click at [582, 416] on button "NEXT" at bounding box center [581, 418] width 156 height 37
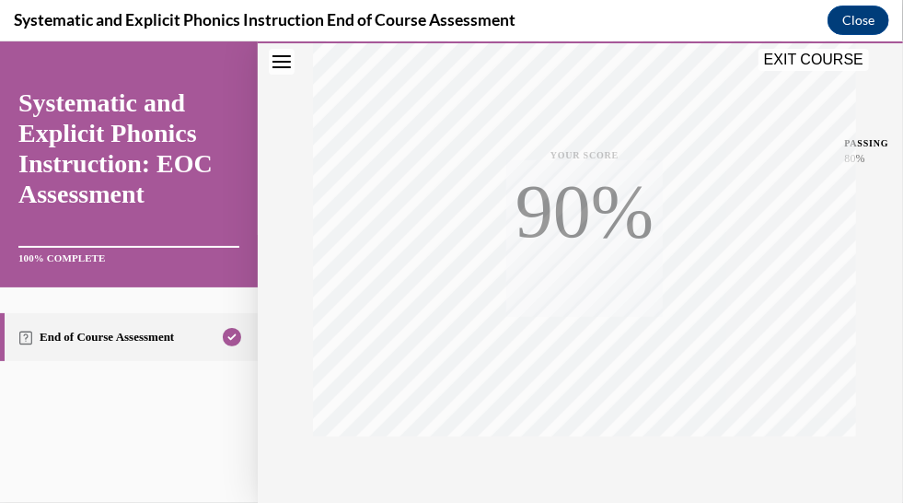
scroll to position [481, 0]
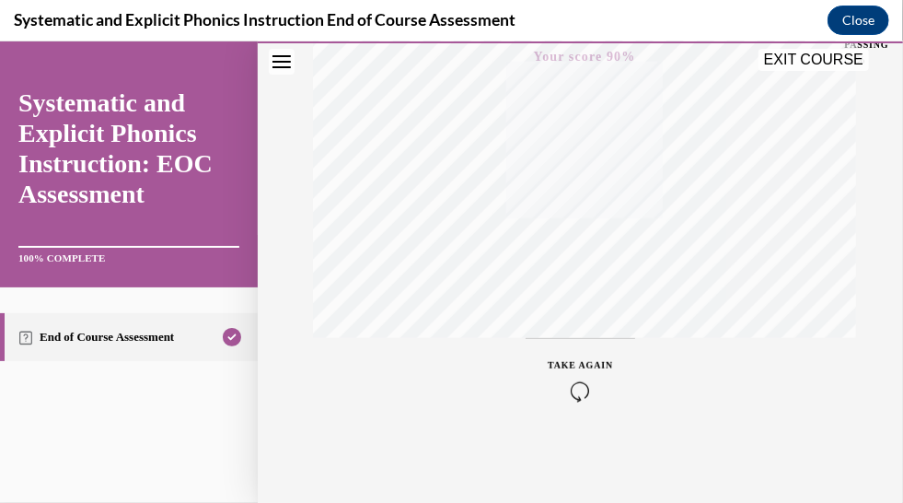
click at [795, 64] on button "EXIT COURSE" at bounding box center [814, 59] width 110 height 22
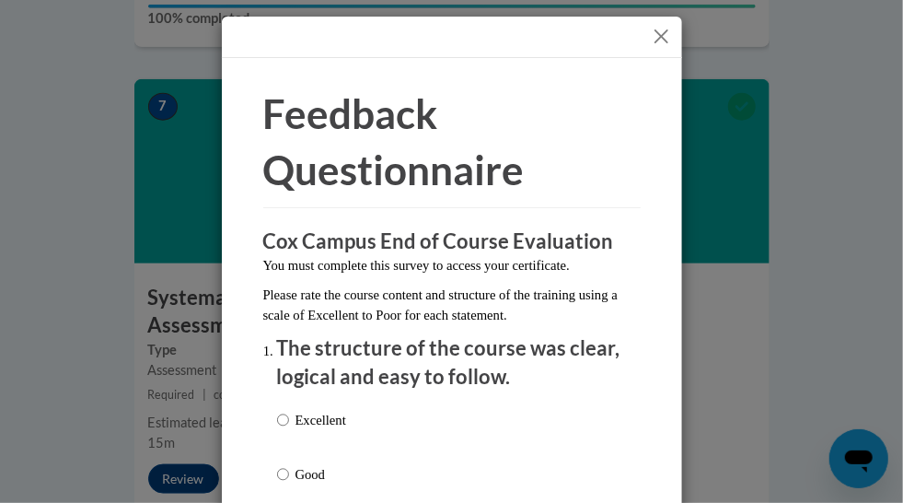
scroll to position [184, 0]
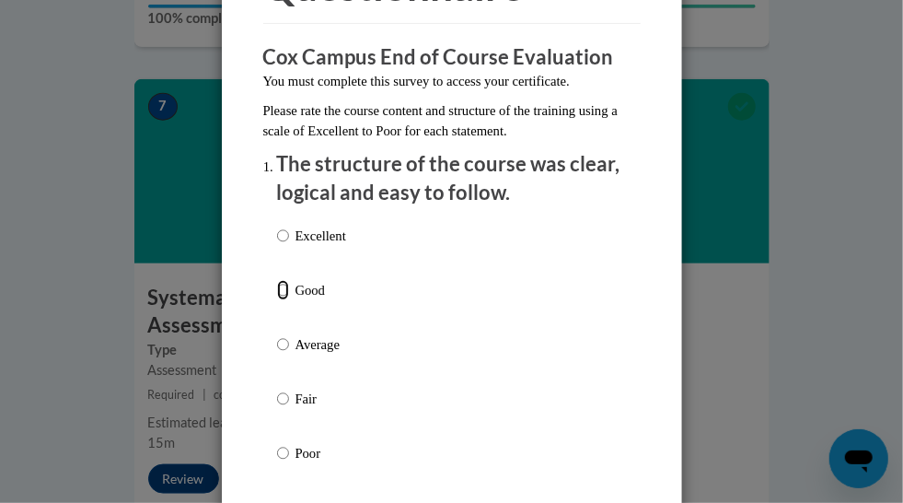
click at [277, 290] on input "Good" at bounding box center [283, 290] width 12 height 20
radio input "true"
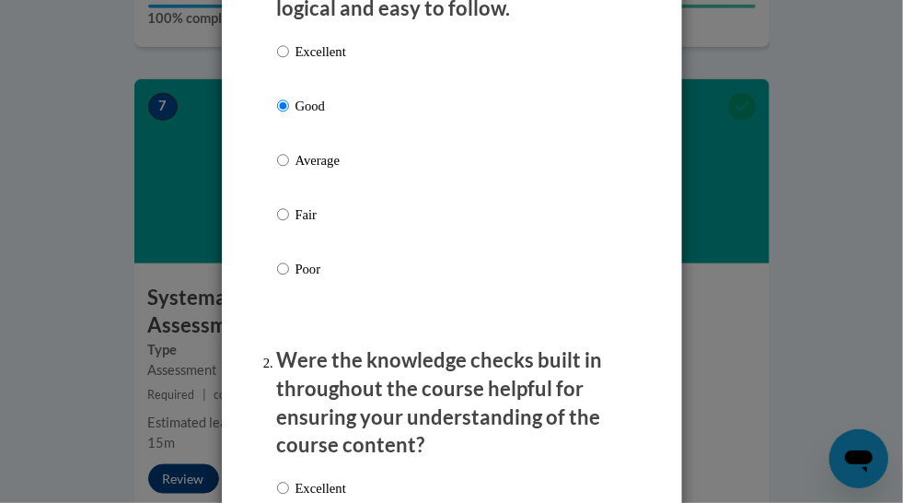
scroll to position [644, 0]
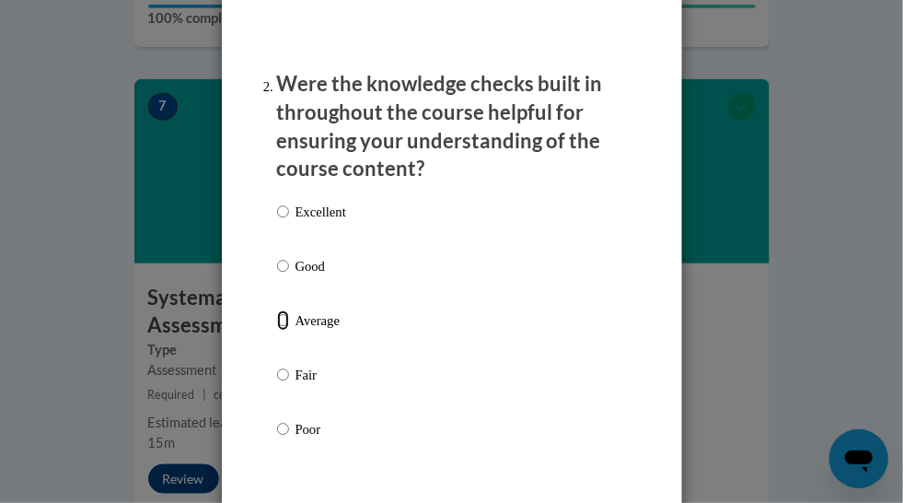
drag, startPoint x: 275, startPoint y: 317, endPoint x: 339, endPoint y: 312, distance: 63.7
click at [277, 316] on input "Average" at bounding box center [283, 320] width 12 height 20
radio input "true"
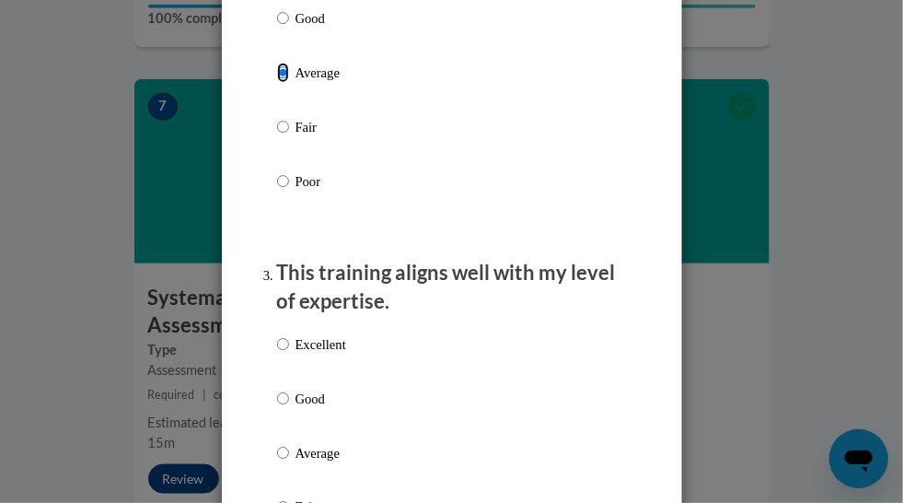
scroll to position [921, 0]
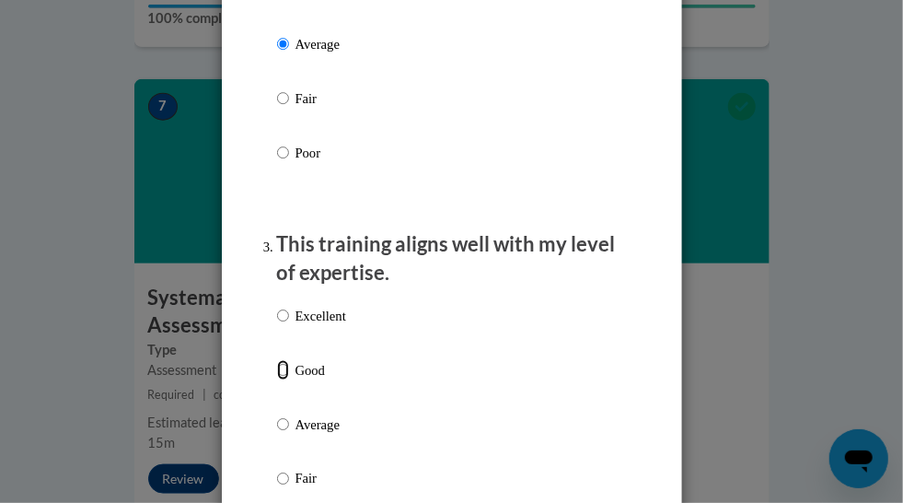
click at [277, 360] on input "Good" at bounding box center [283, 370] width 12 height 20
radio input "true"
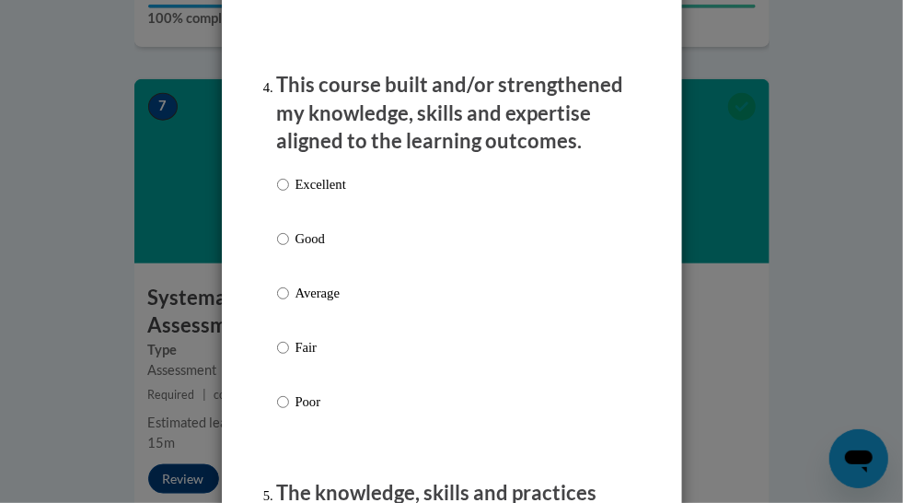
scroll to position [1565, 0]
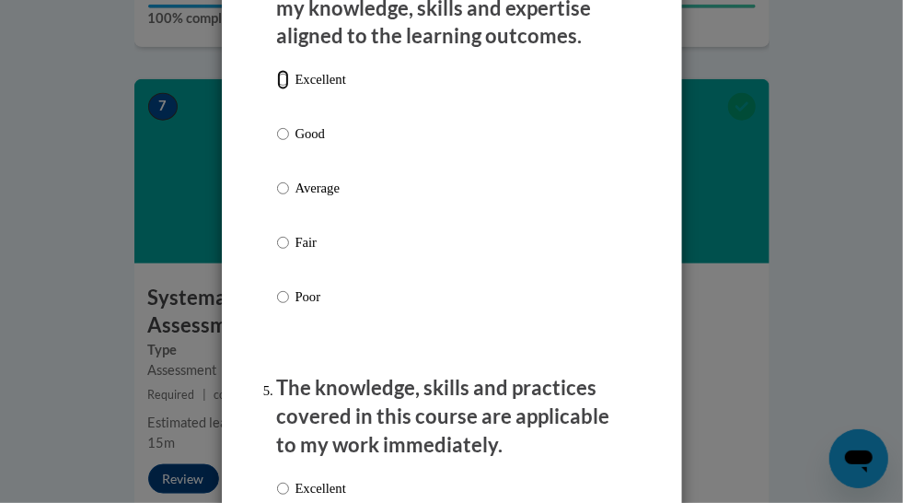
click at [280, 80] on input "Excellent" at bounding box center [283, 79] width 12 height 20
radio input "true"
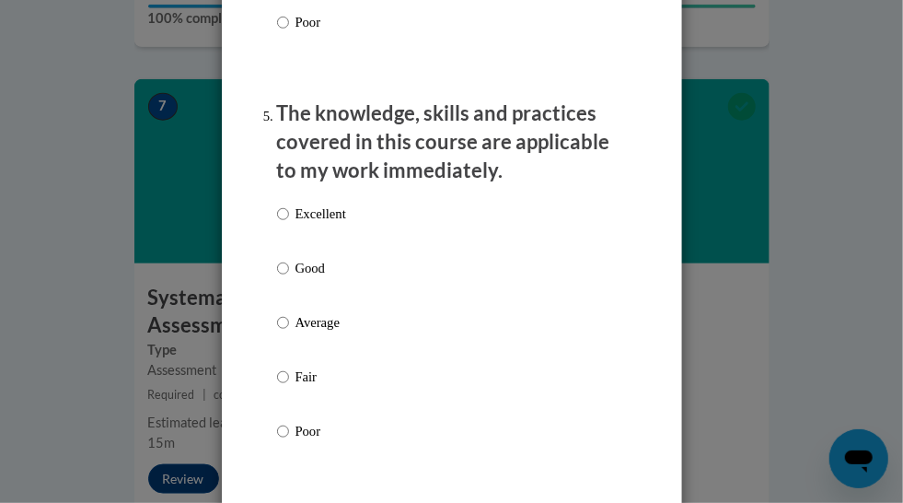
scroll to position [1841, 0]
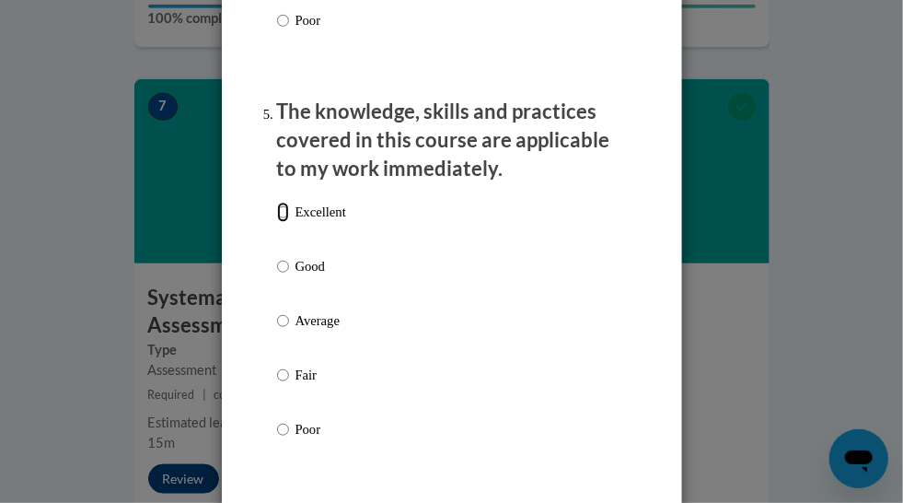
click at [277, 211] on input "Excellent" at bounding box center [283, 212] width 12 height 20
radio input "true"
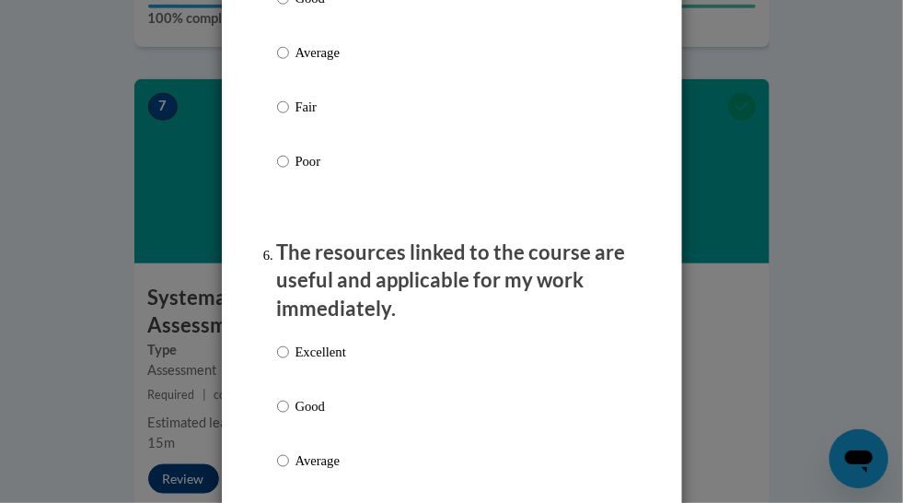
scroll to position [2301, 0]
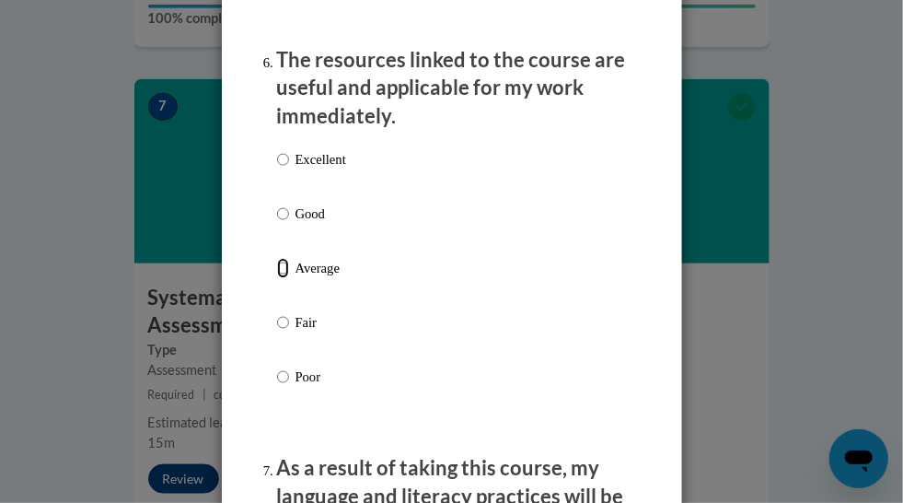
click at [277, 266] on input "Average" at bounding box center [283, 268] width 12 height 20
radio input "true"
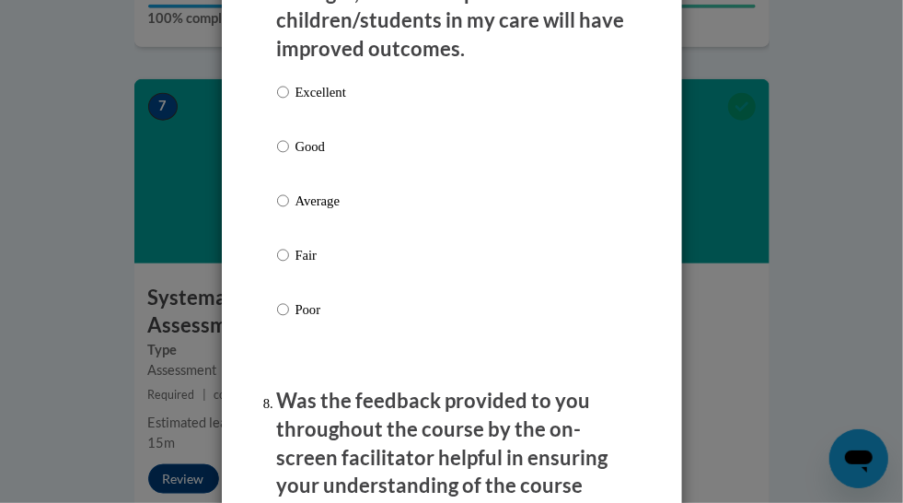
scroll to position [2946, 0]
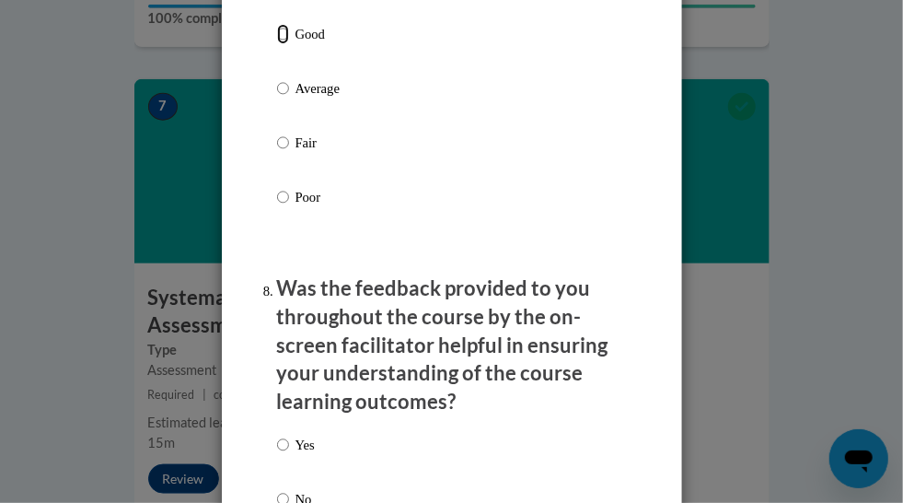
click at [277, 26] on input "Good" at bounding box center [283, 34] width 12 height 20
radio input "true"
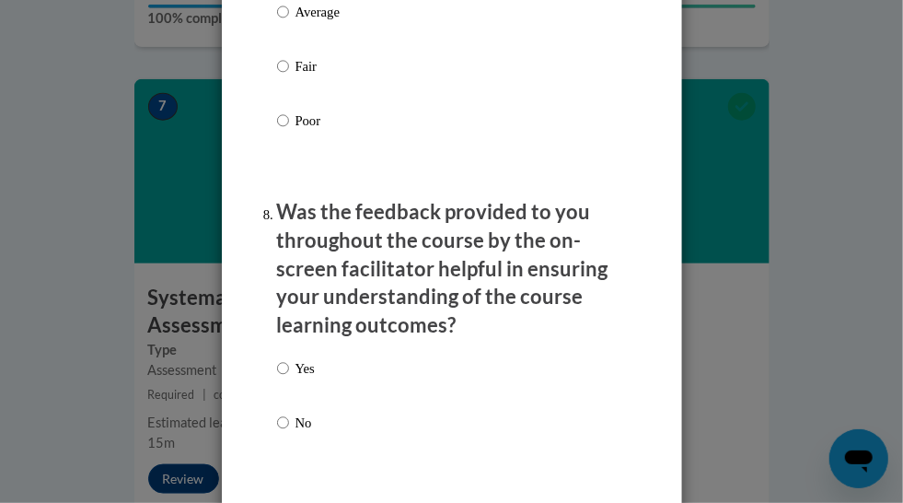
scroll to position [3130, 0]
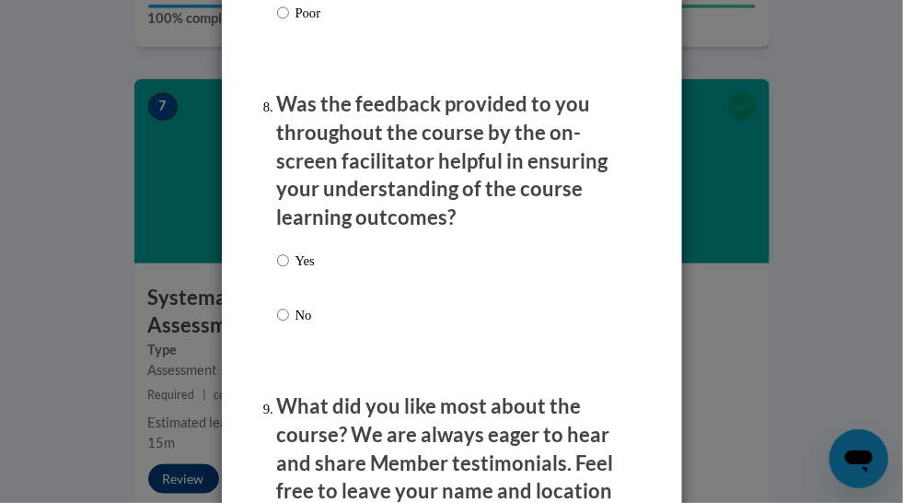
click at [306, 259] on p "Yes" at bounding box center [304, 260] width 19 height 20
click at [289, 259] on input "Yes" at bounding box center [283, 260] width 12 height 20
radio input "true"
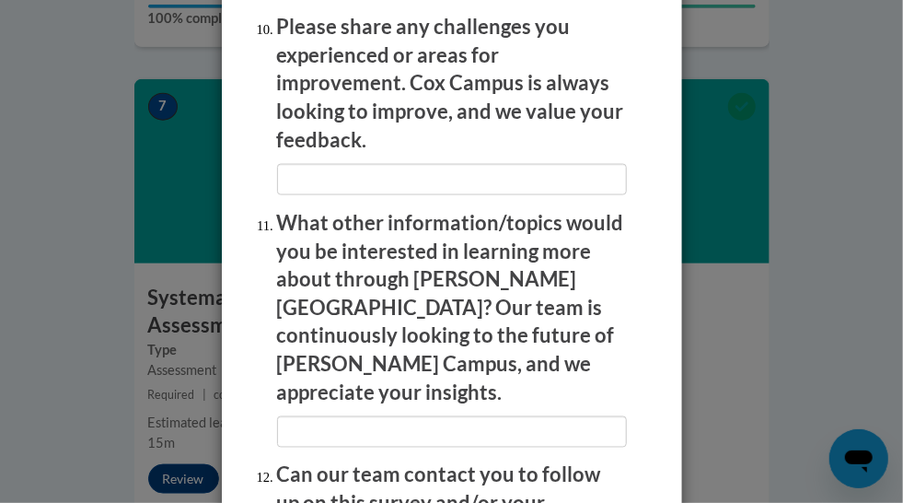
scroll to position [3864, 0]
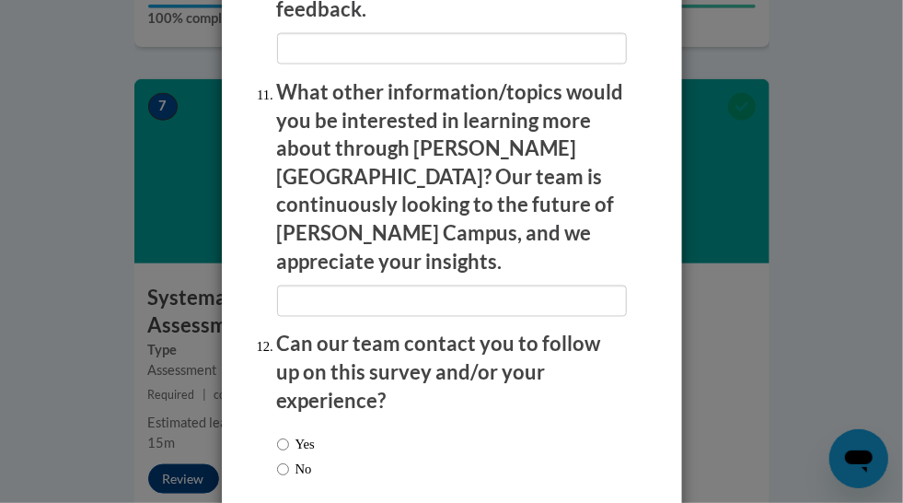
click at [291, 459] on label "No" at bounding box center [294, 469] width 35 height 20
click at [289, 459] on input "No" at bounding box center [283, 469] width 12 height 20
radio input "true"
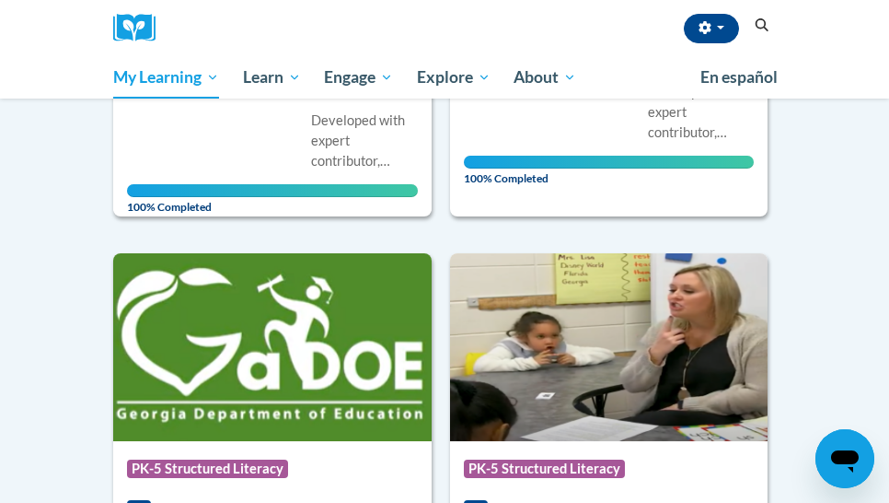
scroll to position [552, 0]
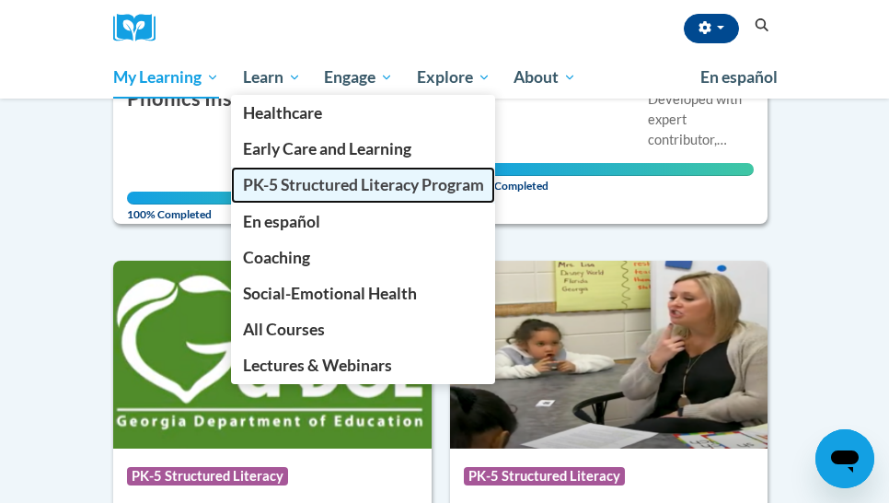
click at [289, 178] on span "PK-5 Structured Literacy Program" at bounding box center [363, 184] width 241 height 19
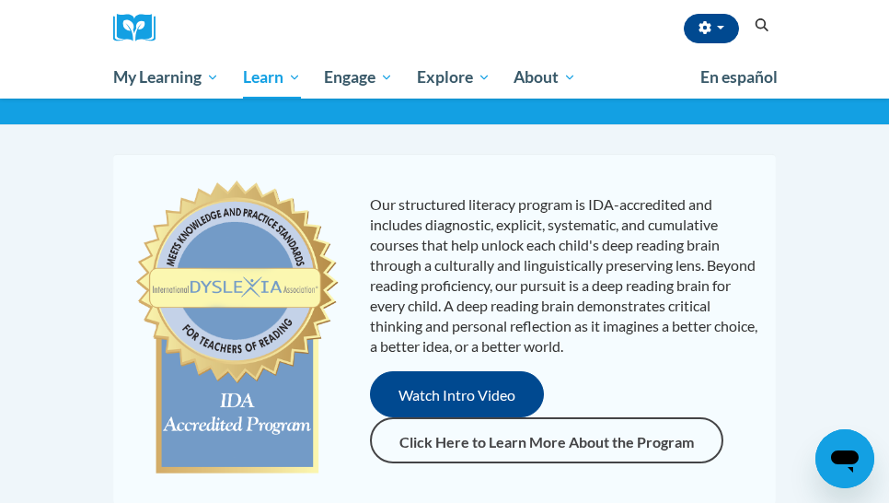
scroll to position [184, 0]
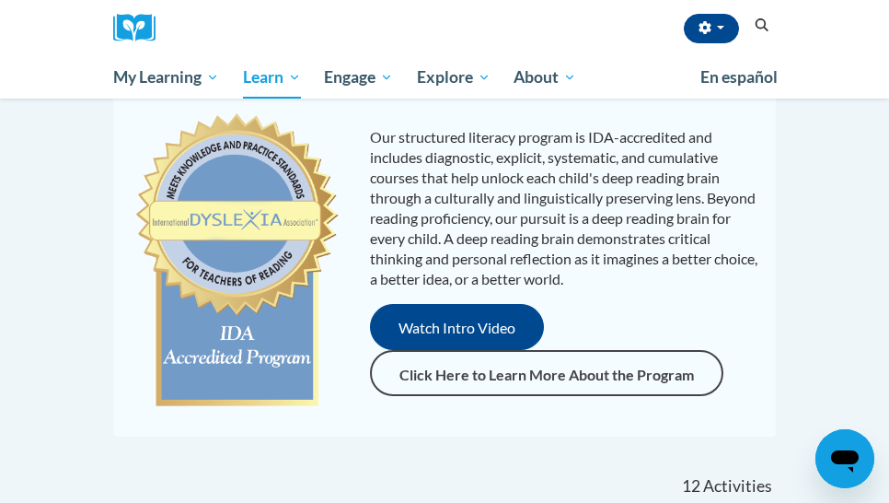
click at [362, 416] on div "Our structured literacy program is IDA-accredited and includes diagnostic, expl…" at bounding box center [445, 261] width 654 height 313
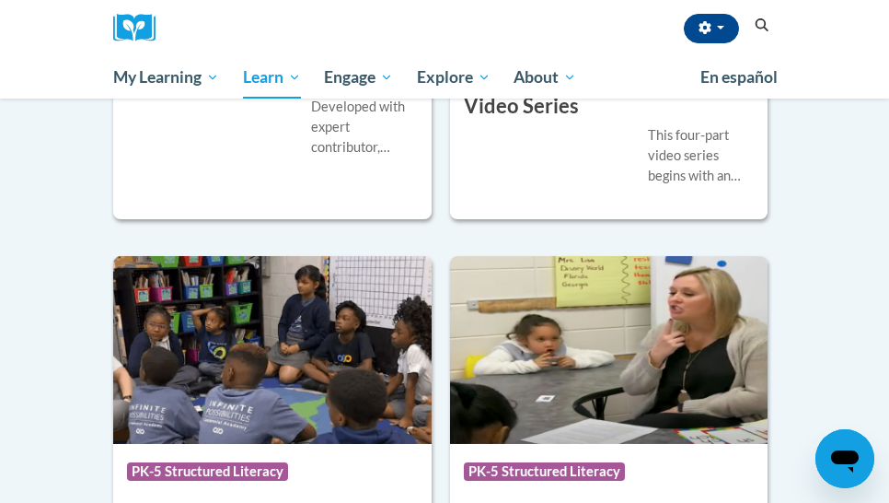
scroll to position [1657, 0]
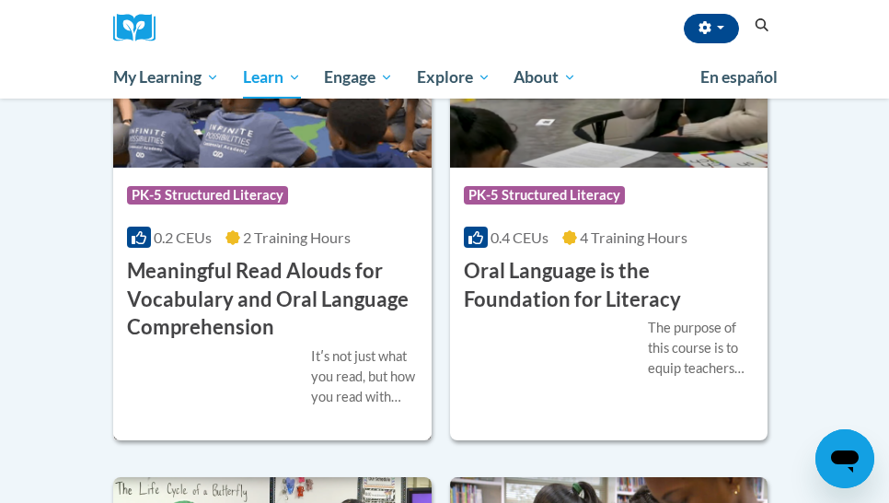
click at [201, 259] on h3 "Meaningful Read Alouds for Vocabulary and Oral Language Comprehension" at bounding box center [272, 299] width 291 height 85
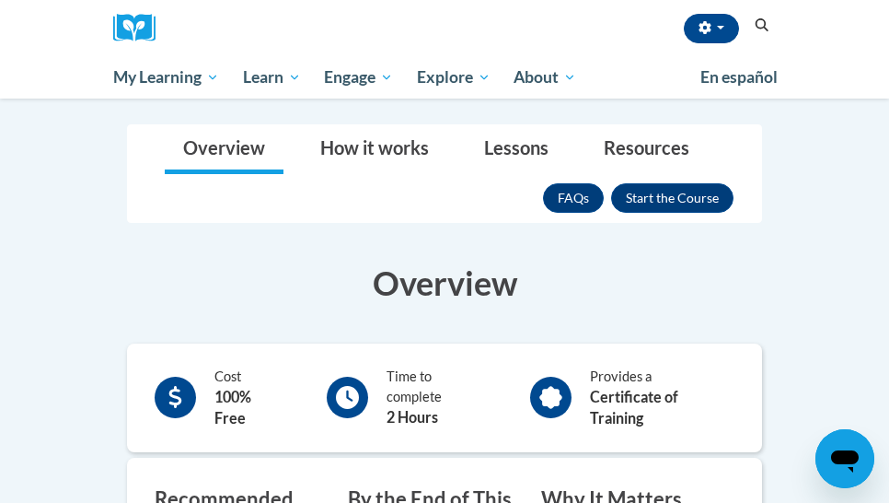
scroll to position [243, 0]
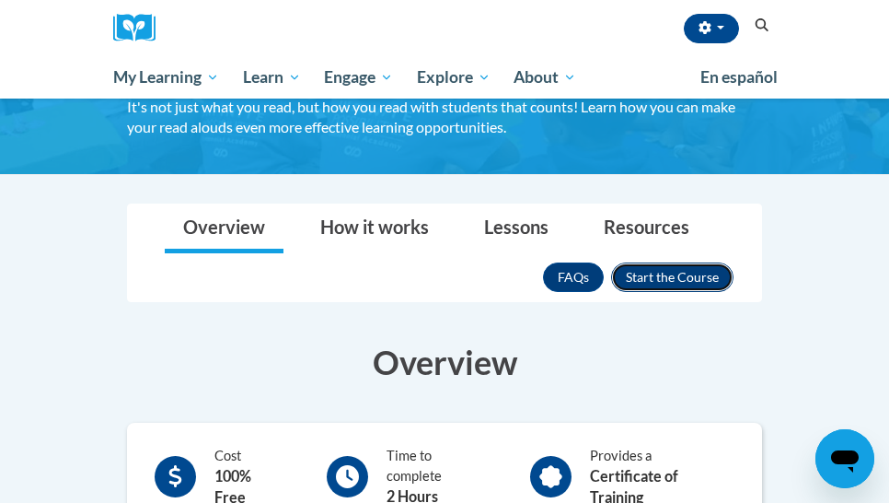
click at [658, 283] on button "Enroll" at bounding box center [672, 276] width 122 height 29
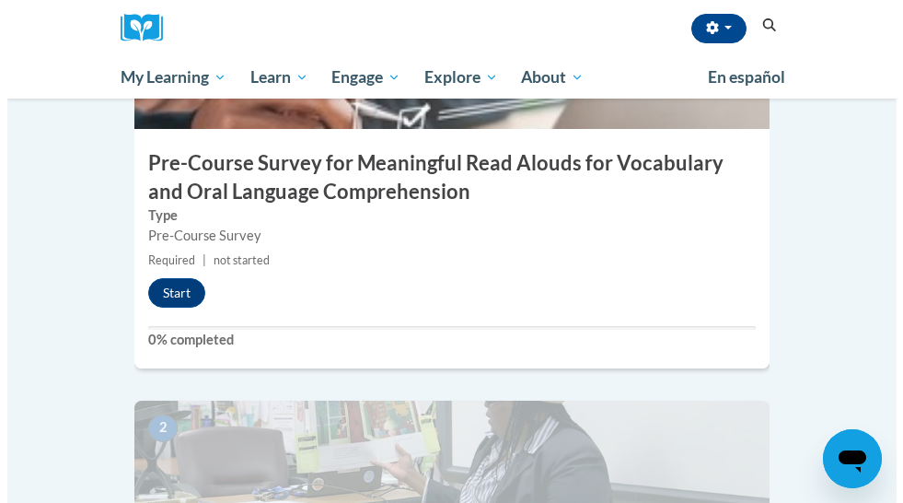
scroll to position [736, 0]
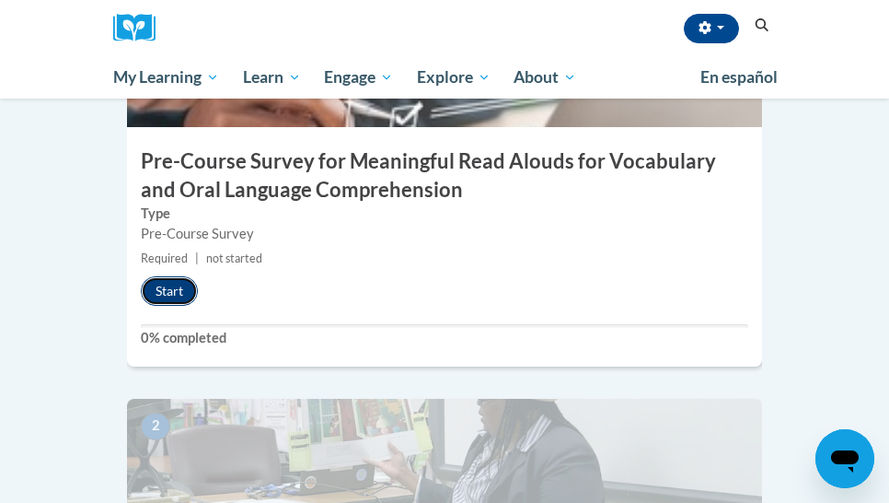
click at [183, 276] on button "Start" at bounding box center [169, 290] width 57 height 29
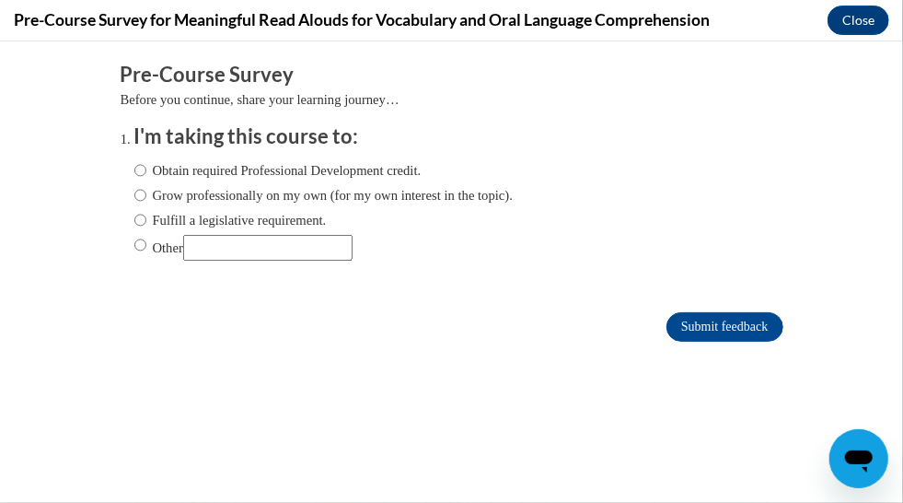
scroll to position [0, 0]
drag, startPoint x: 122, startPoint y: 168, endPoint x: 206, endPoint y: 214, distance: 95.6
click at [134, 168] on input "Obtain required Professional Development credit." at bounding box center [140, 169] width 12 height 20
radio input "true"
click at [674, 322] on input "Submit feedback" at bounding box center [724, 325] width 116 height 29
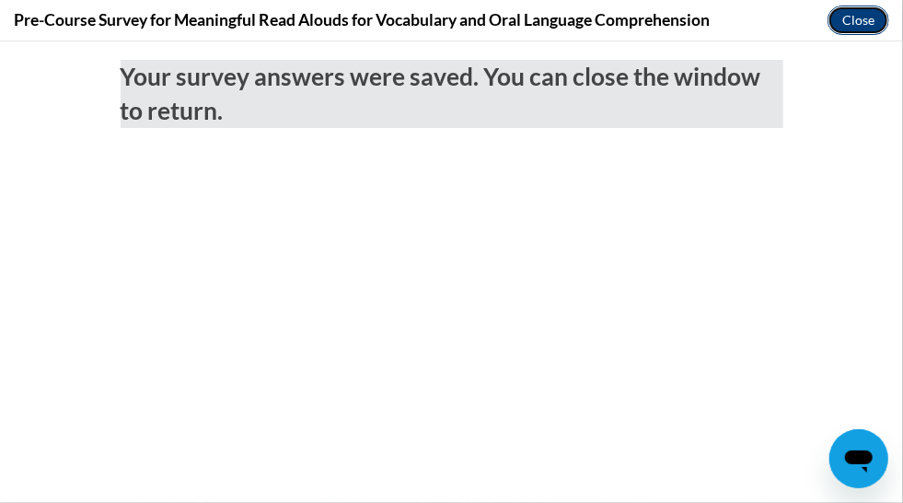
click at [871, 25] on button "Close" at bounding box center [859, 20] width 62 height 29
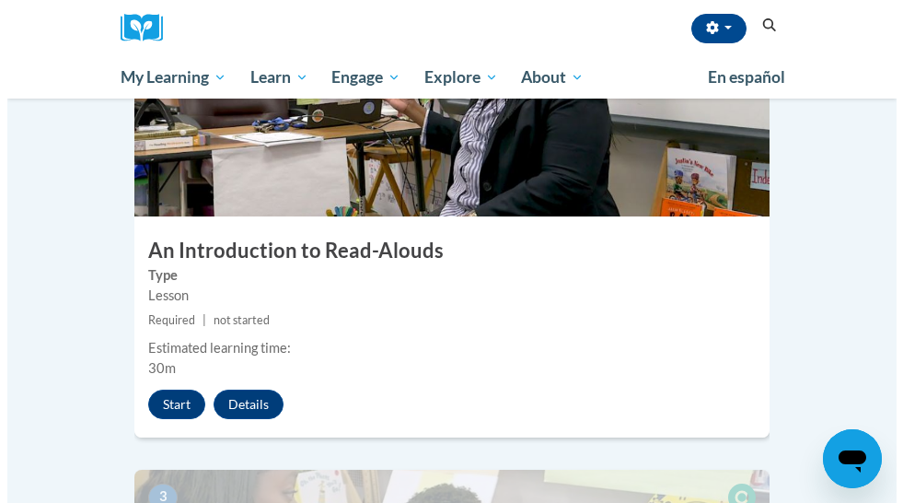
scroll to position [1105, 0]
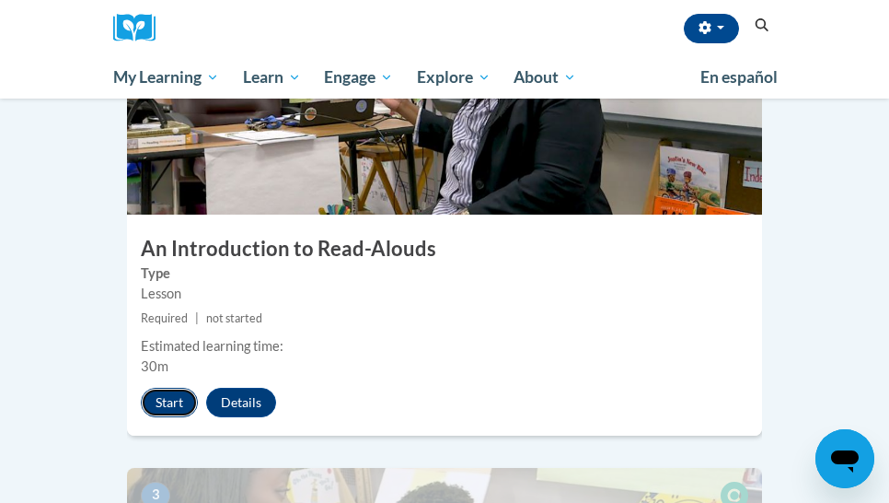
click at [148, 388] on button "Start" at bounding box center [169, 402] width 57 height 29
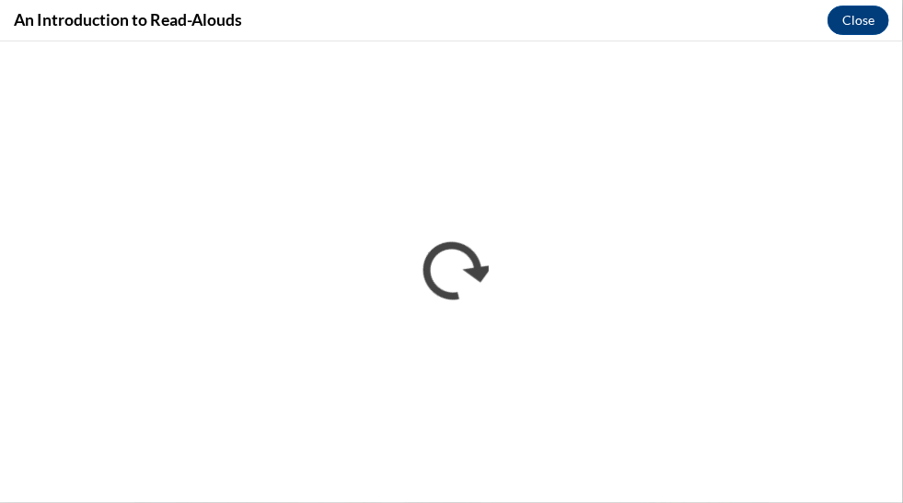
scroll to position [0, 0]
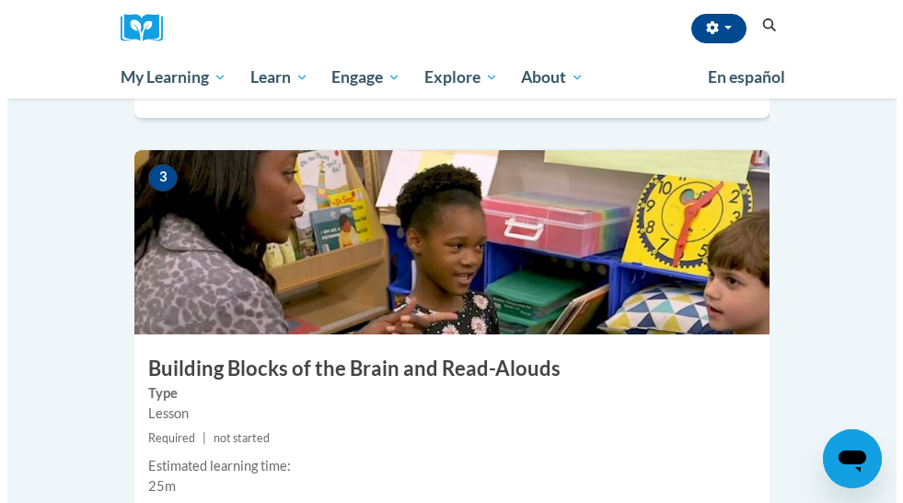
scroll to position [1473, 0]
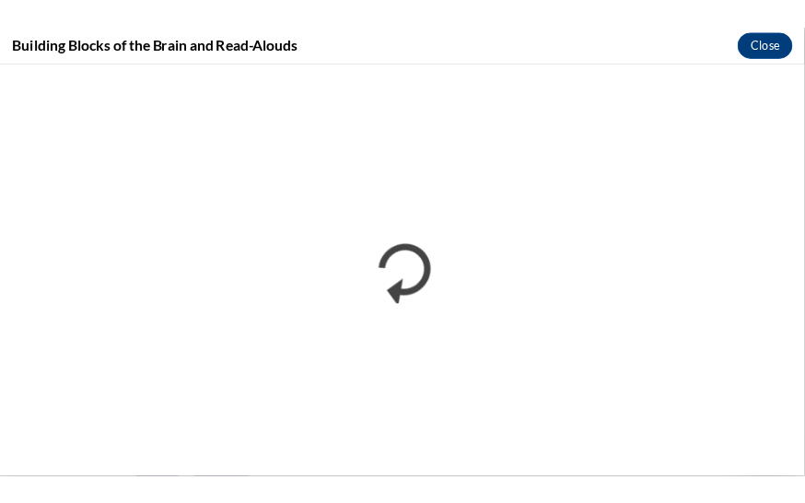
scroll to position [0, 0]
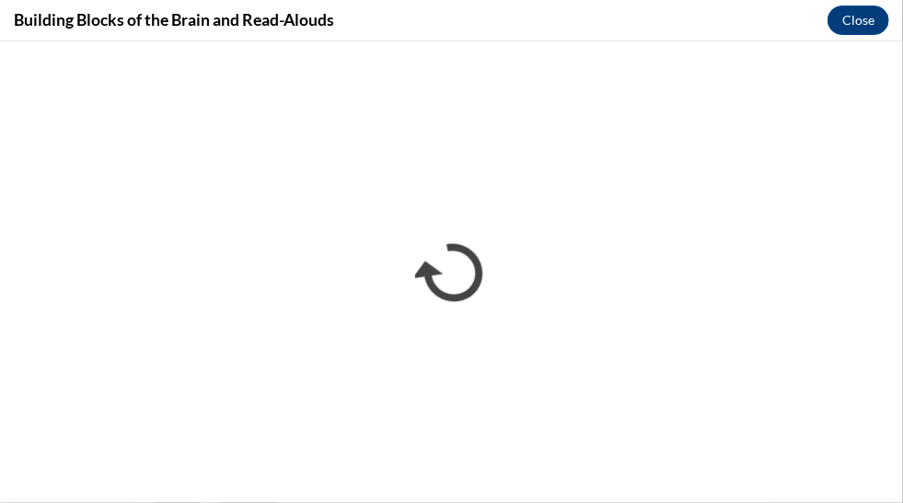
click at [606, 21] on div "Building Blocks of the Brain and Read-Alouds Close" at bounding box center [451, 20] width 903 height 41
